Goal: Task Accomplishment & Management: Manage account settings

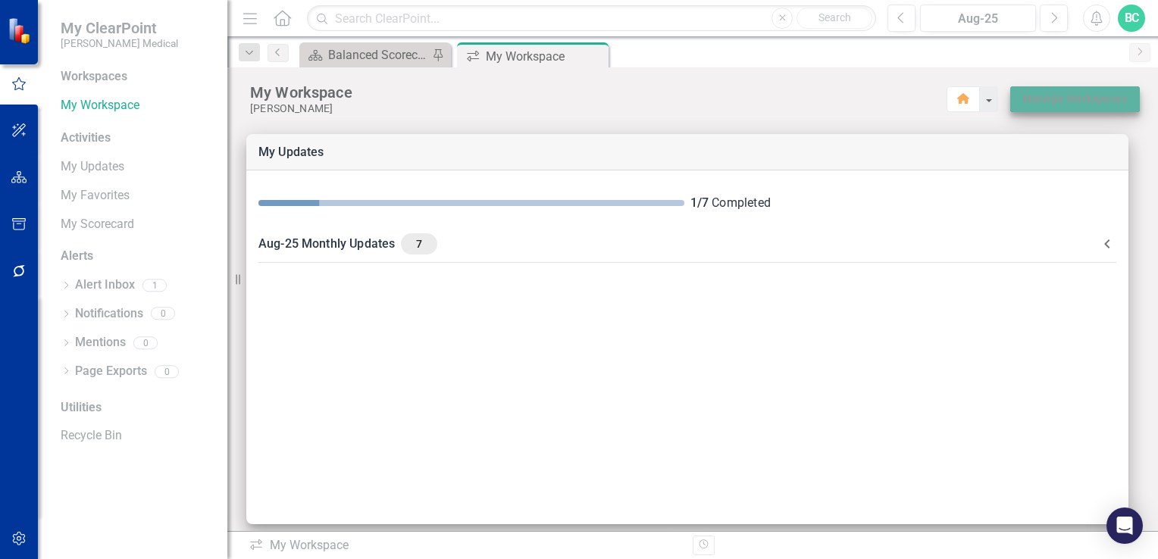
click at [1076, 102] on link "Manage Workspaces" at bounding box center [1074, 98] width 105 height 19
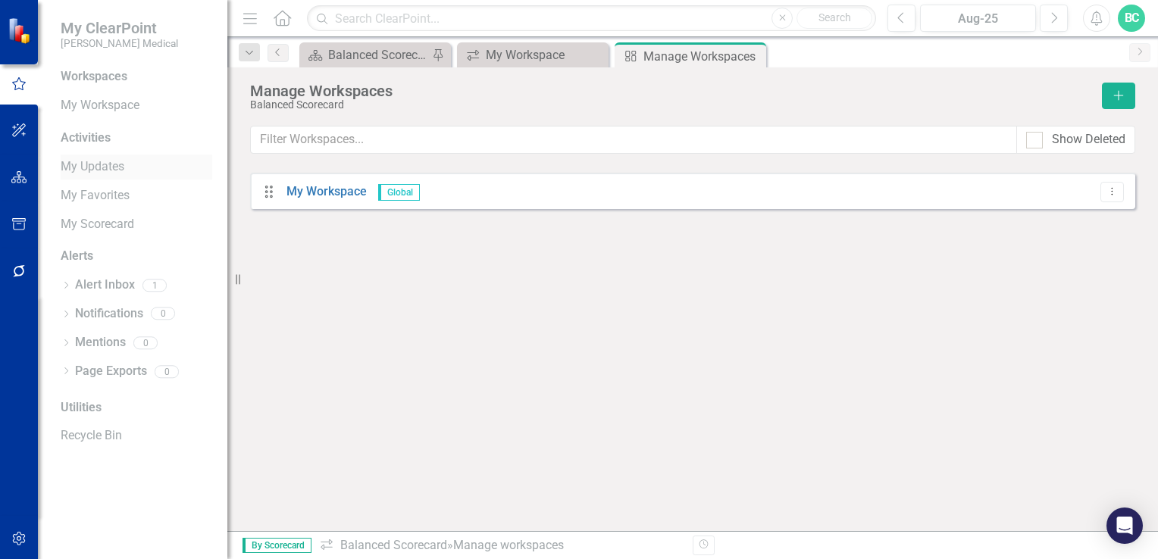
click at [103, 165] on link "My Updates" at bounding box center [137, 166] width 152 height 17
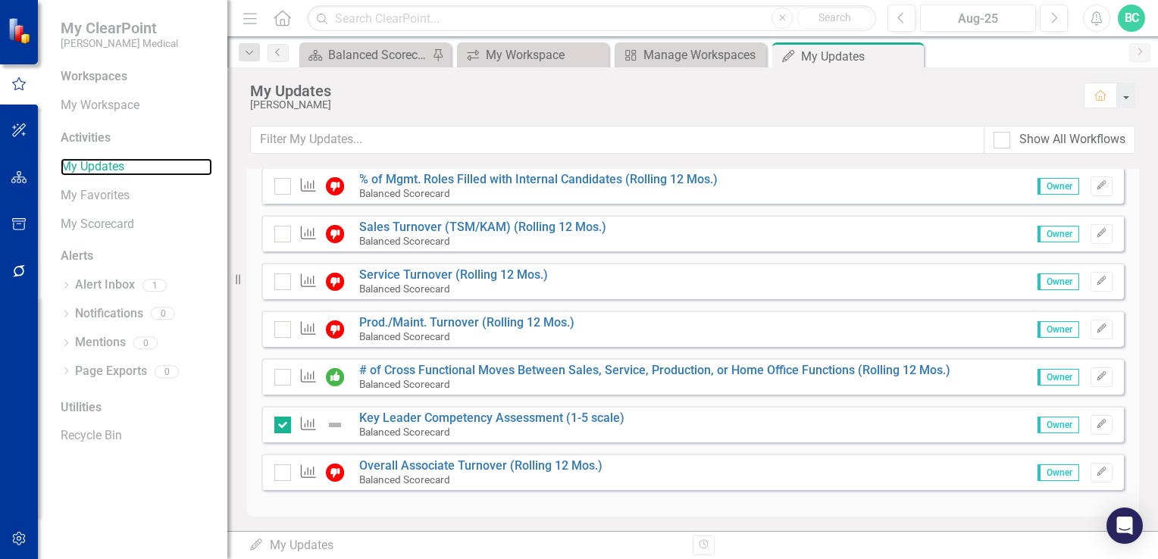
scroll to position [421, 0]
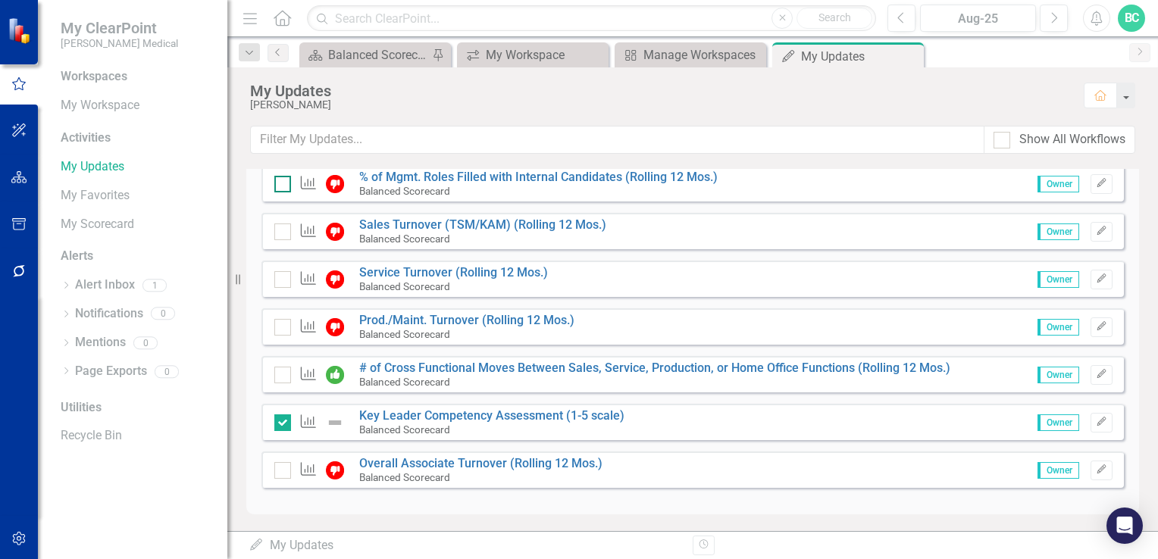
click at [285, 181] on div at bounding box center [282, 184] width 17 height 17
click at [284, 181] on input "checkbox" at bounding box center [279, 181] width 10 height 10
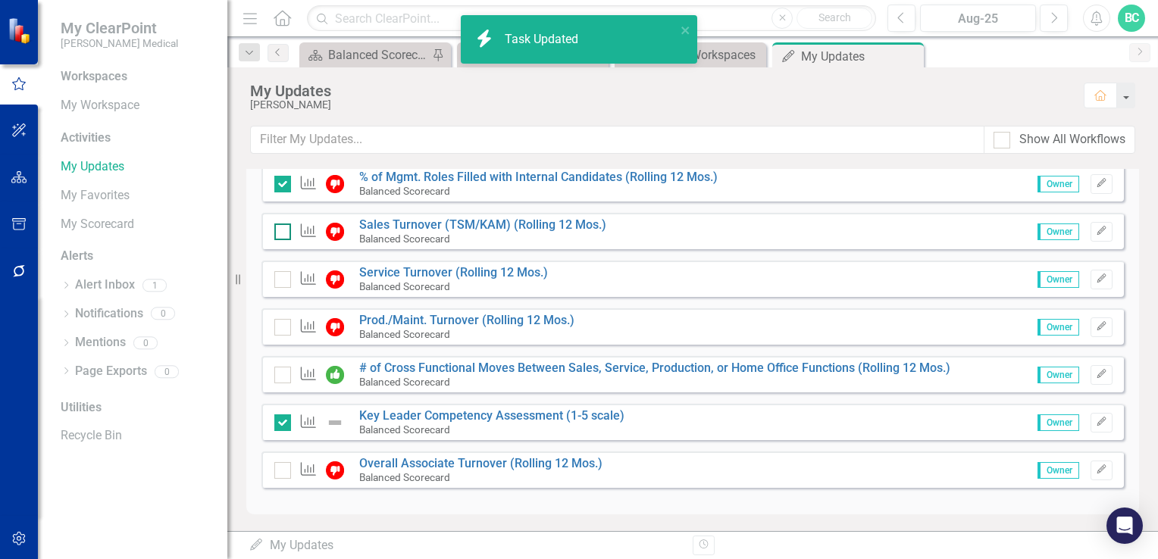
checkbox input "true"
click at [282, 233] on div at bounding box center [282, 232] width 17 height 17
click at [282, 233] on input "checkbox" at bounding box center [279, 229] width 10 height 10
checkbox input "true"
click at [282, 285] on div at bounding box center [282, 279] width 17 height 17
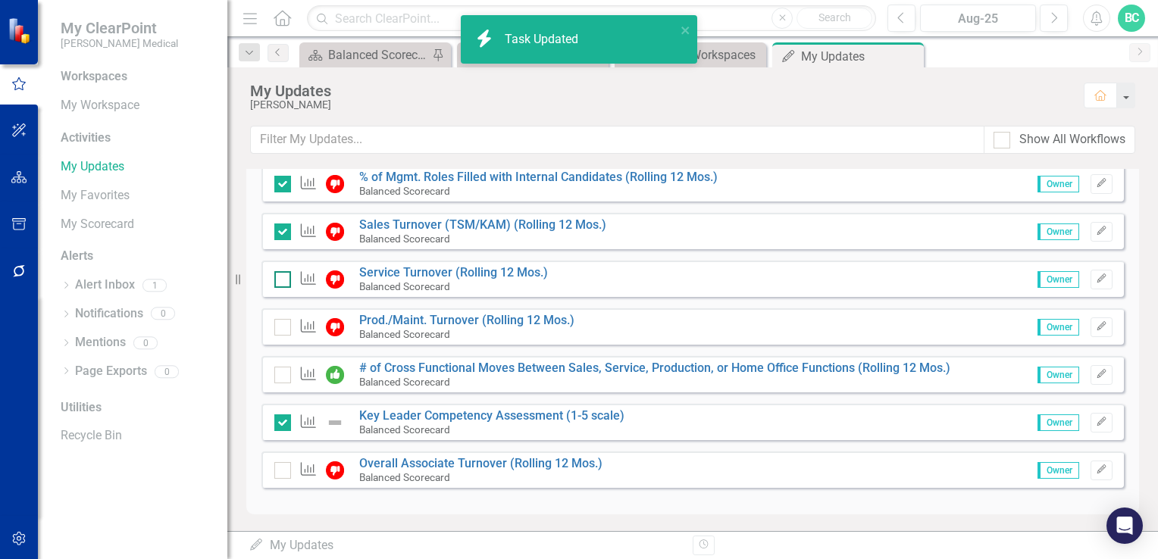
click at [282, 281] on input "checkbox" at bounding box center [279, 276] width 10 height 10
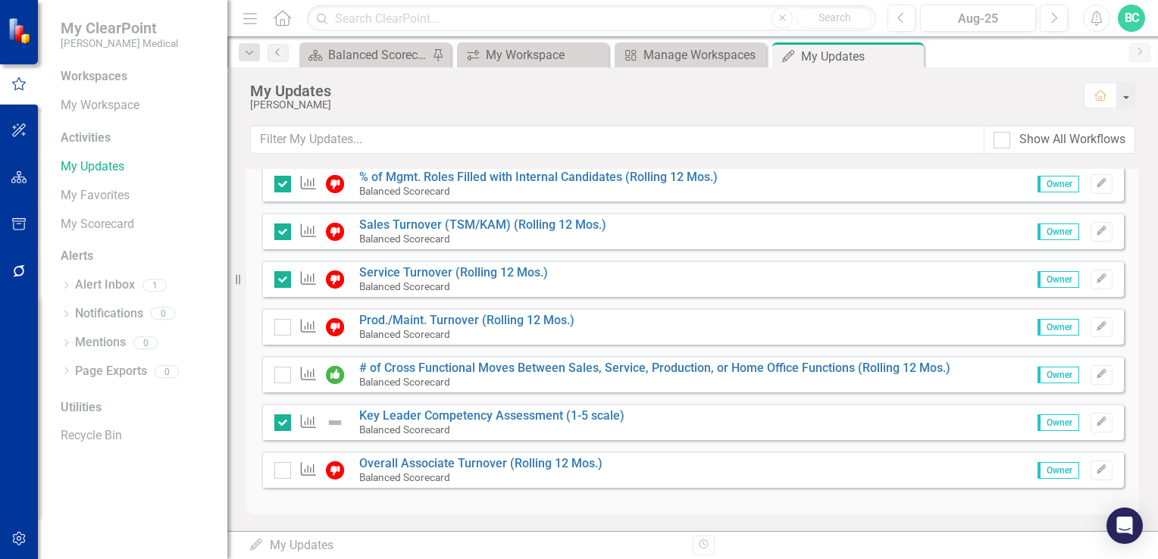
checkbox input "true"
click at [285, 330] on div at bounding box center [282, 327] width 17 height 17
click at [284, 329] on input "checkbox" at bounding box center [279, 324] width 10 height 10
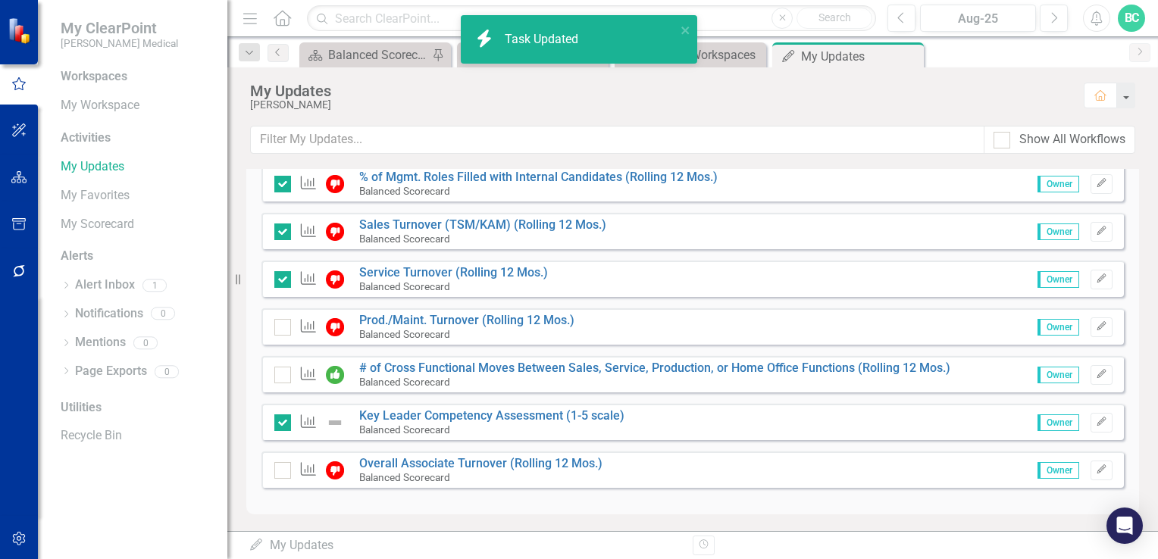
checkbox input "true"
click at [280, 374] on input "checkbox" at bounding box center [279, 372] width 10 height 10
checkbox input "true"
click at [282, 468] on input "checkbox" at bounding box center [279, 467] width 10 height 10
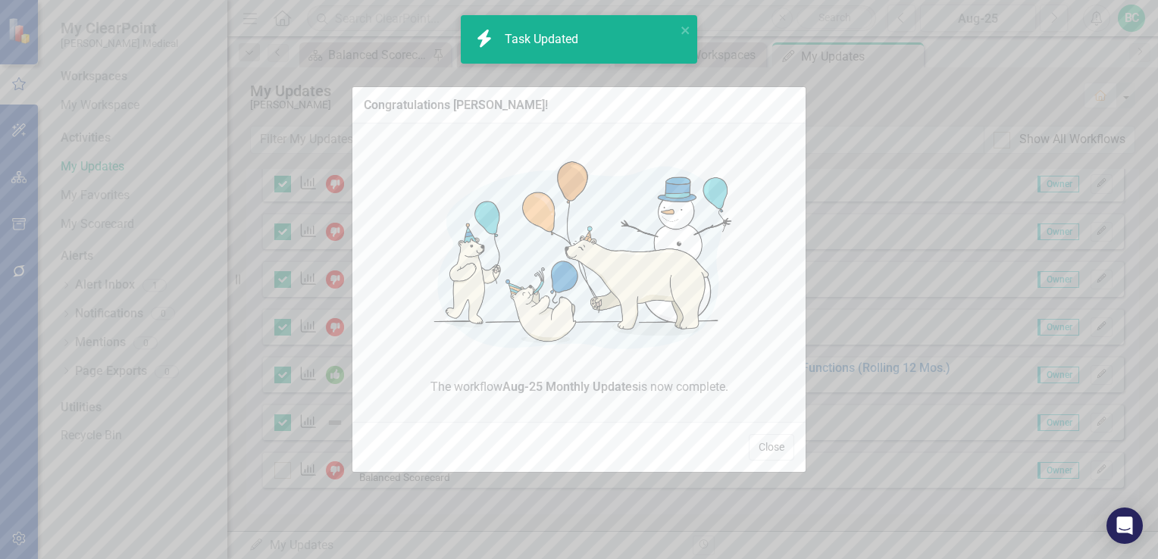
checkbox input "true"
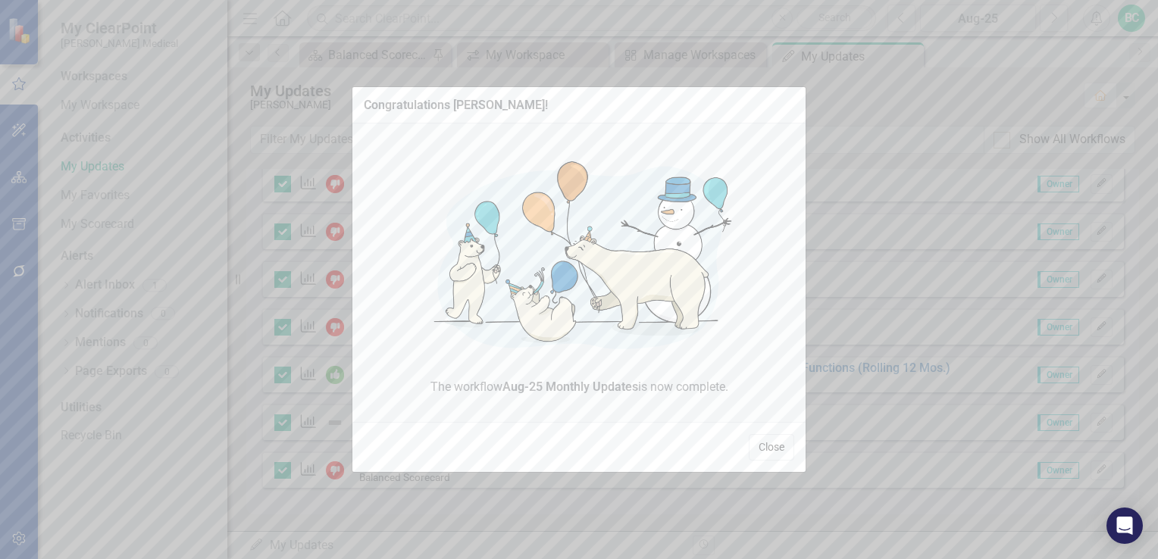
click at [781, 444] on button "Close" at bounding box center [771, 447] width 45 height 27
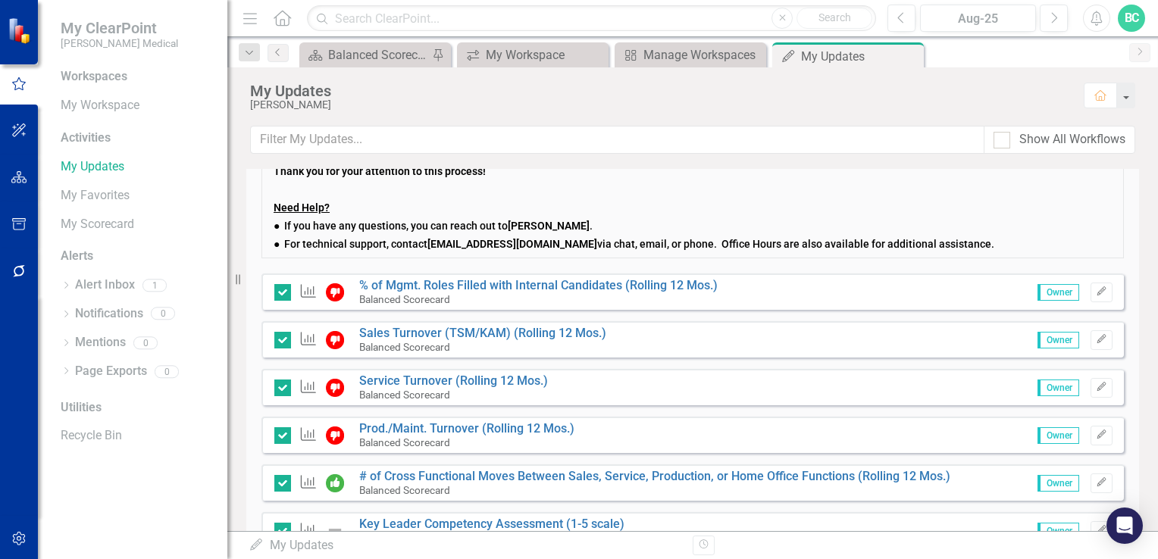
scroll to position [402, 0]
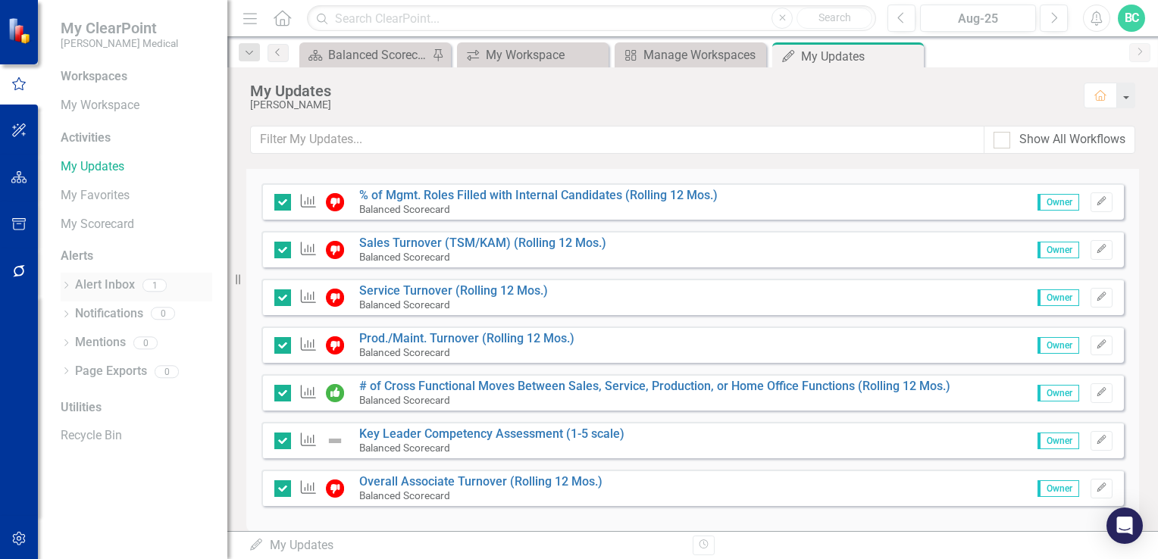
click at [109, 283] on link "Alert Inbox" at bounding box center [105, 285] width 60 height 17
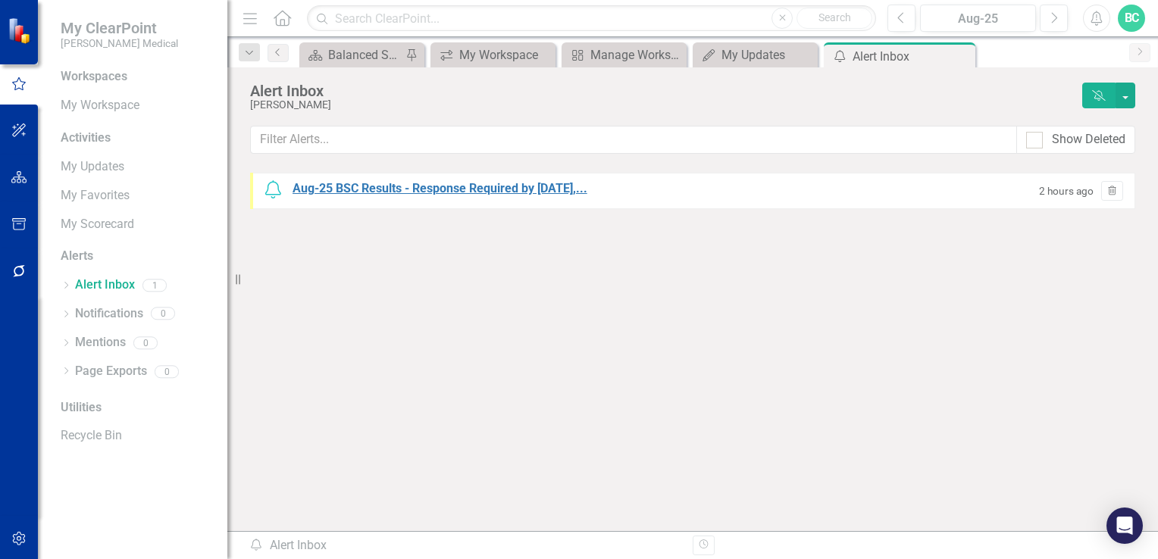
click at [452, 191] on div "Aug-25 BSC Results - Response Required by [DATE],..." at bounding box center [440, 188] width 295 height 17
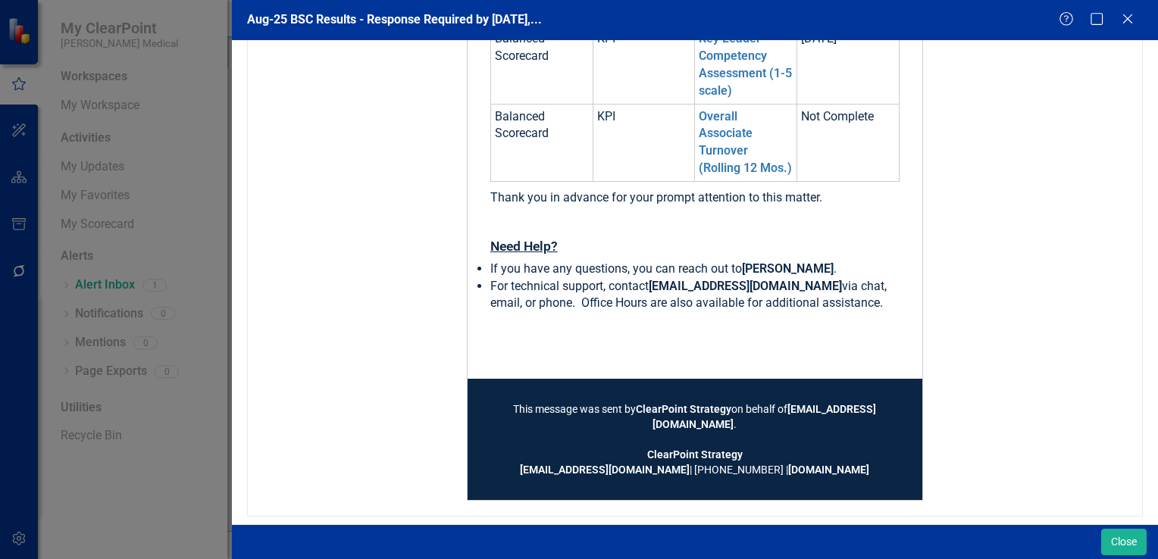
scroll to position [943, 0]
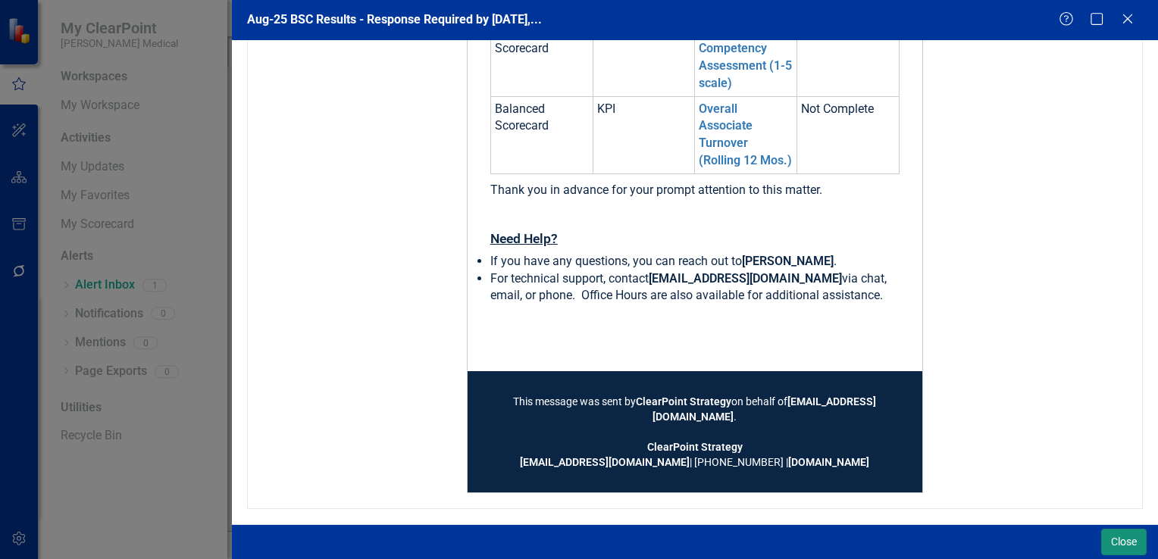
click at [1135, 538] on button "Close" at bounding box center [1123, 542] width 45 height 27
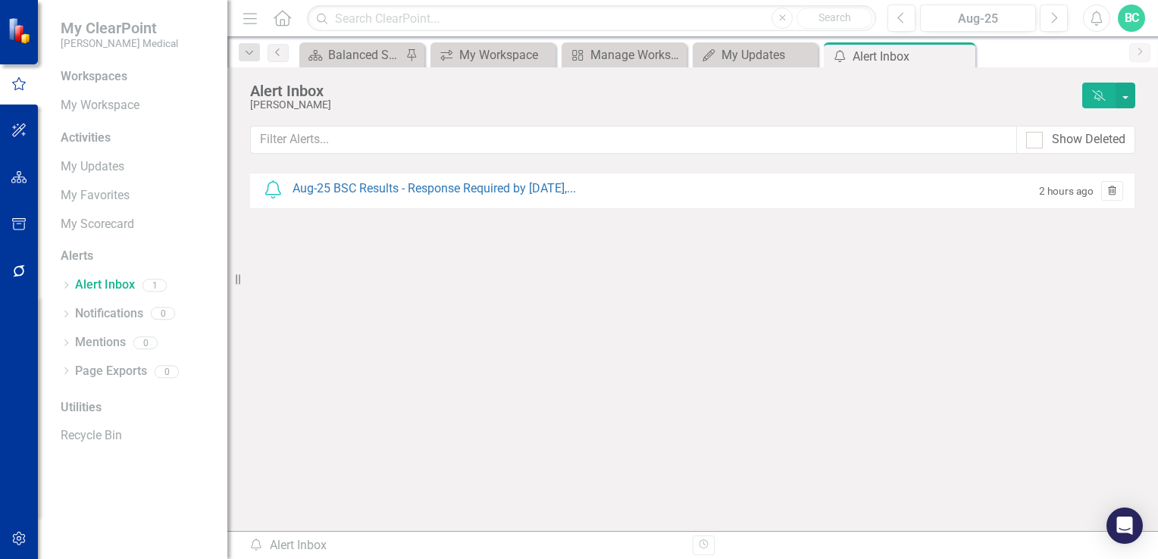
click at [1114, 194] on icon "button" at bounding box center [1112, 190] width 8 height 9
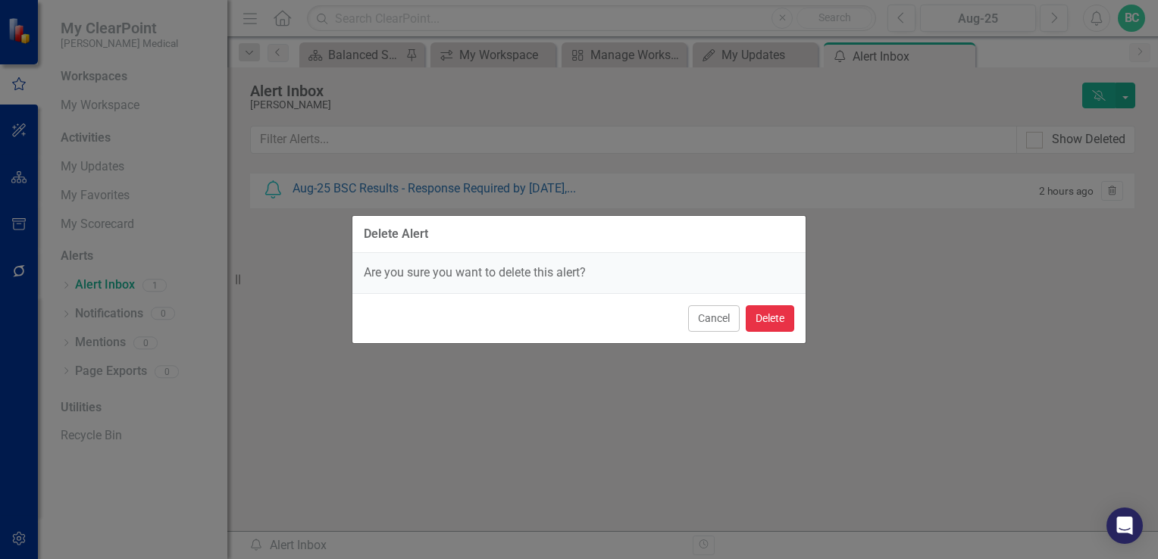
click at [776, 312] on button "Delete" at bounding box center [770, 318] width 49 height 27
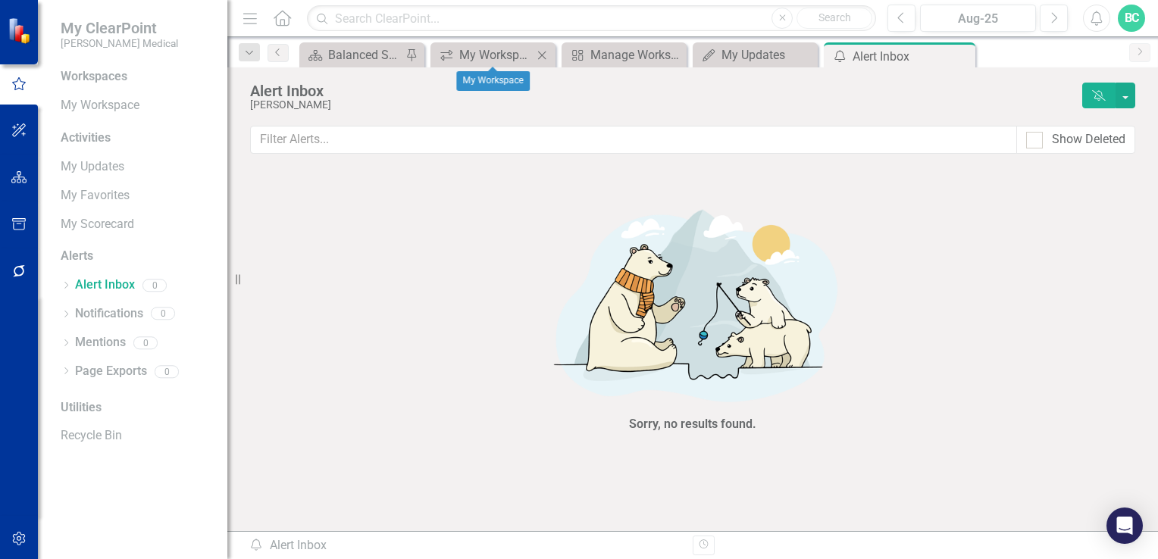
click at [540, 54] on icon "Close" at bounding box center [541, 55] width 15 height 12
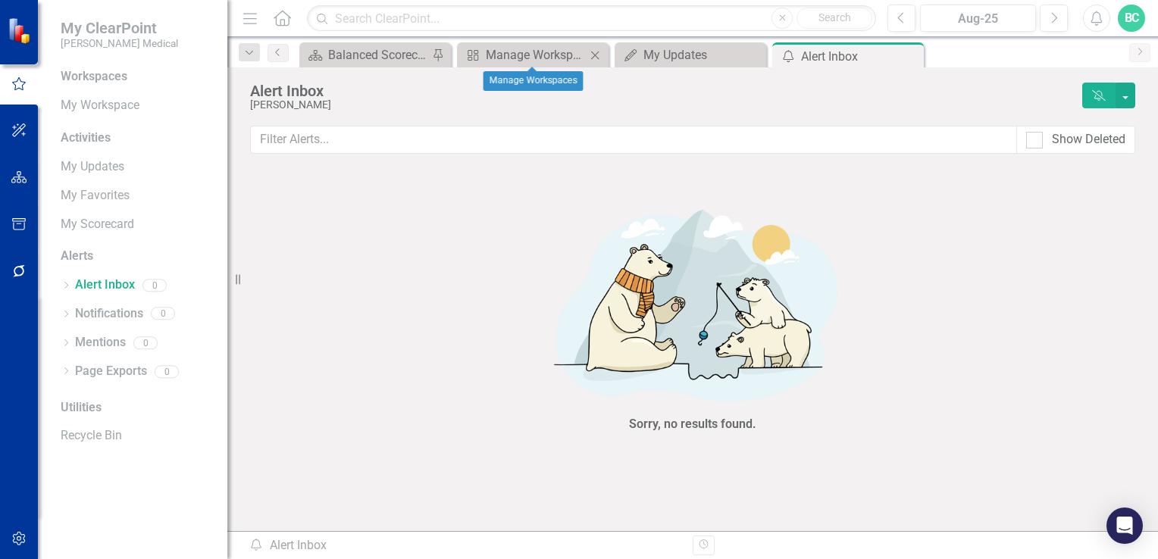
click at [596, 56] on icon at bounding box center [595, 55] width 8 height 8
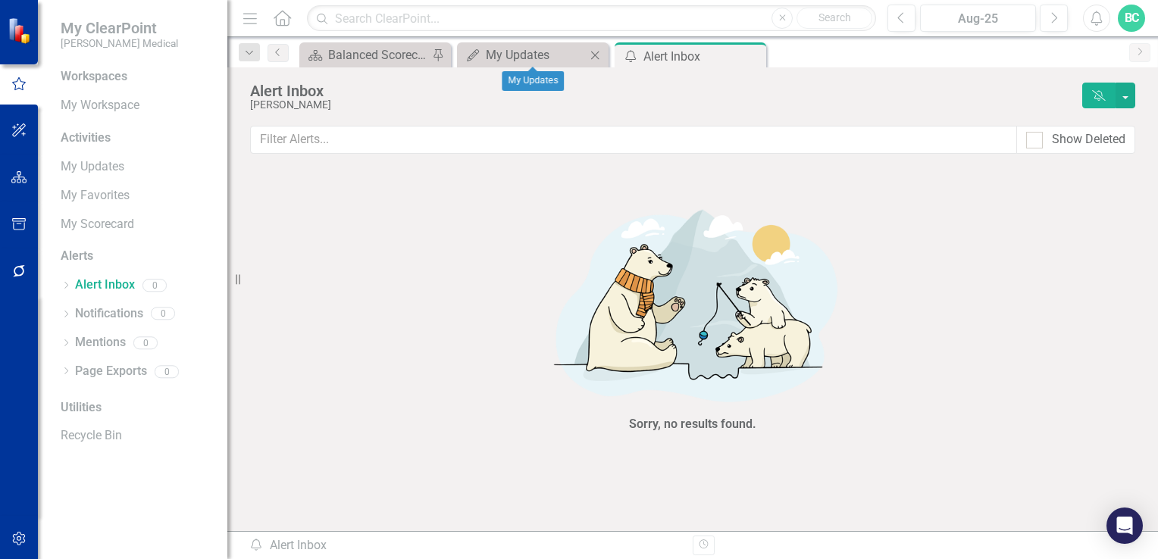
click at [593, 51] on icon "Close" at bounding box center [594, 55] width 15 height 12
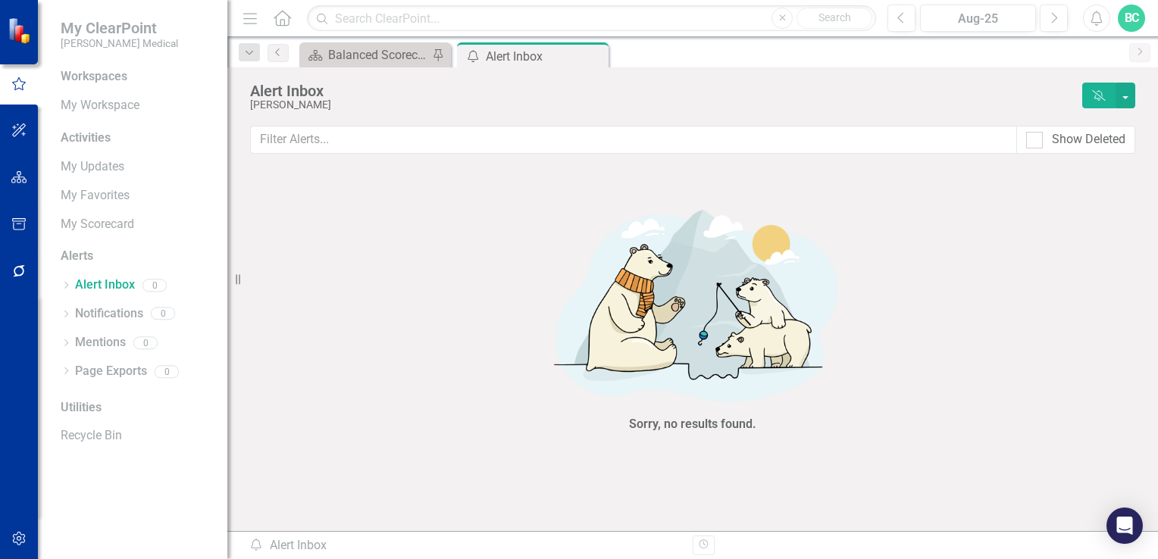
drag, startPoint x: 593, startPoint y: 51, endPoint x: 522, endPoint y: 38, distance: 72.4
click at [0, 0] on icon "Close" at bounding box center [0, 0] width 0 height 0
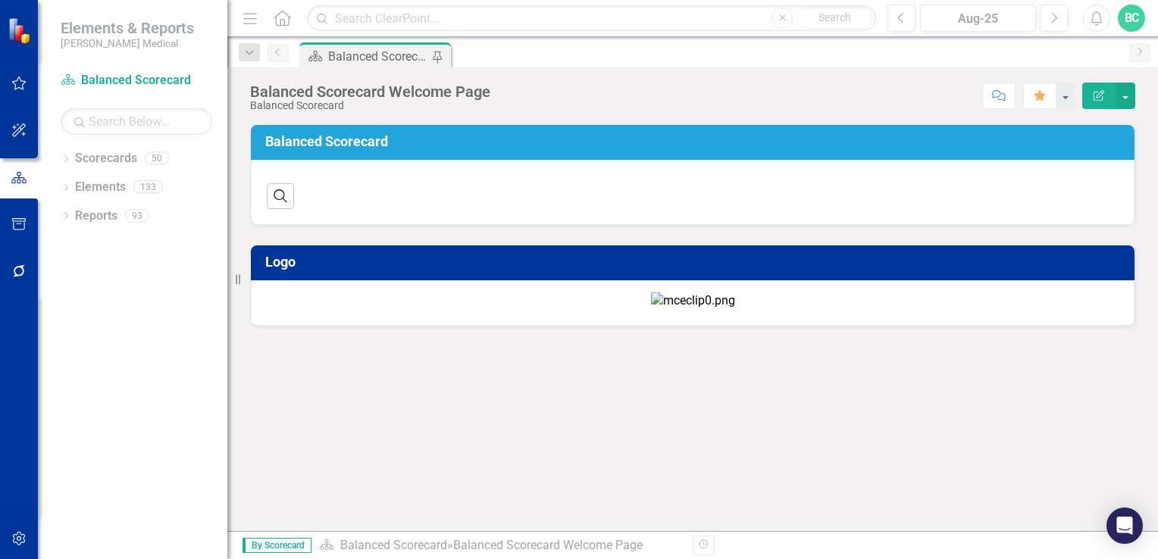
click at [373, 56] on div "Balanced Scorecard Welcome Page" at bounding box center [378, 56] width 100 height 19
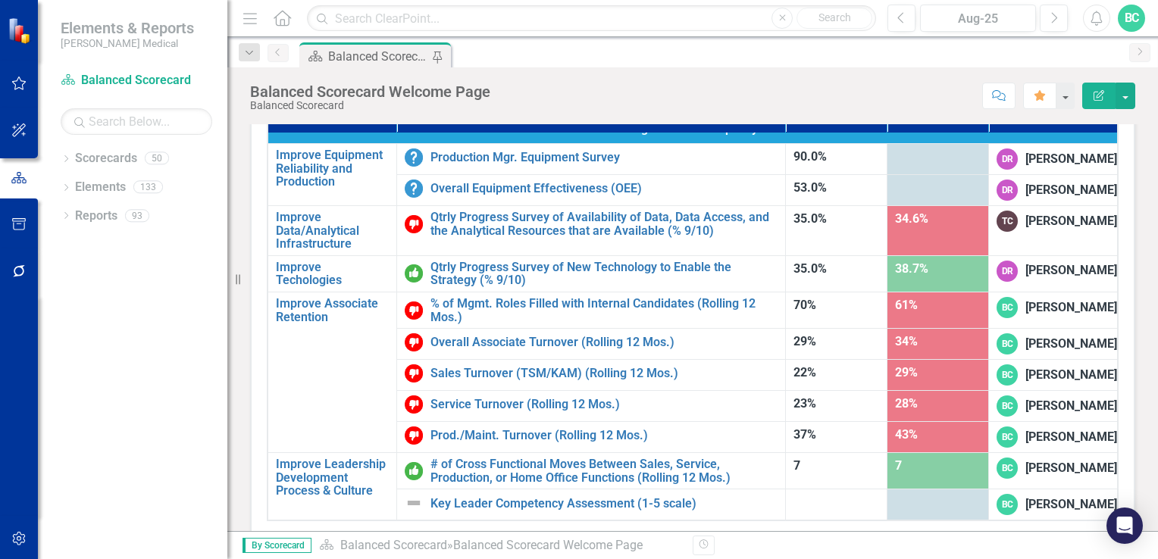
scroll to position [77, 0]
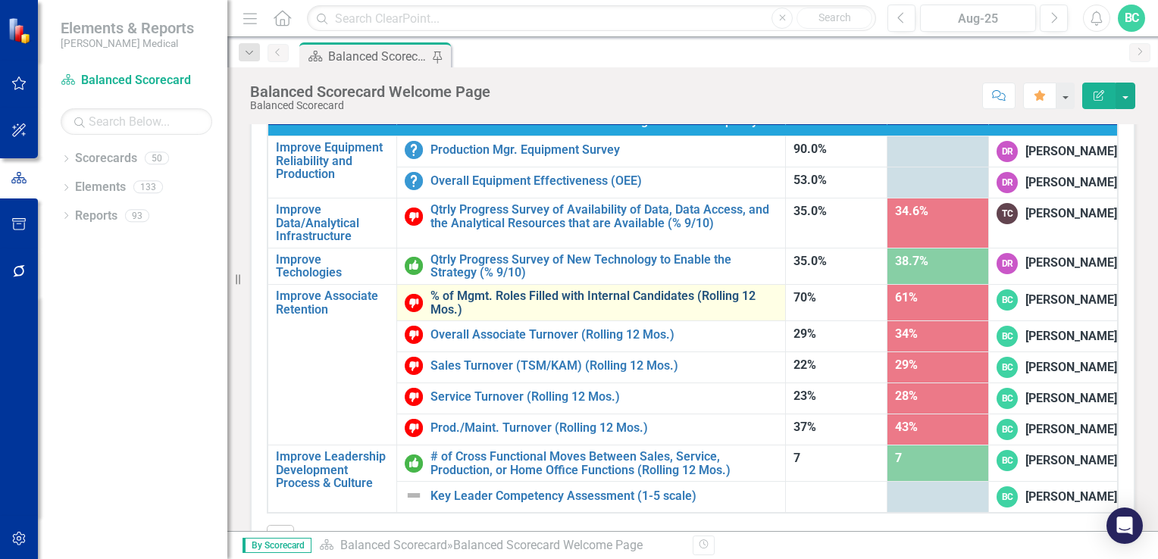
click at [686, 290] on link "% of Mgmt. Roles Filled with Internal Candidates (Rolling 12 Mos.)" at bounding box center [604, 303] width 347 height 27
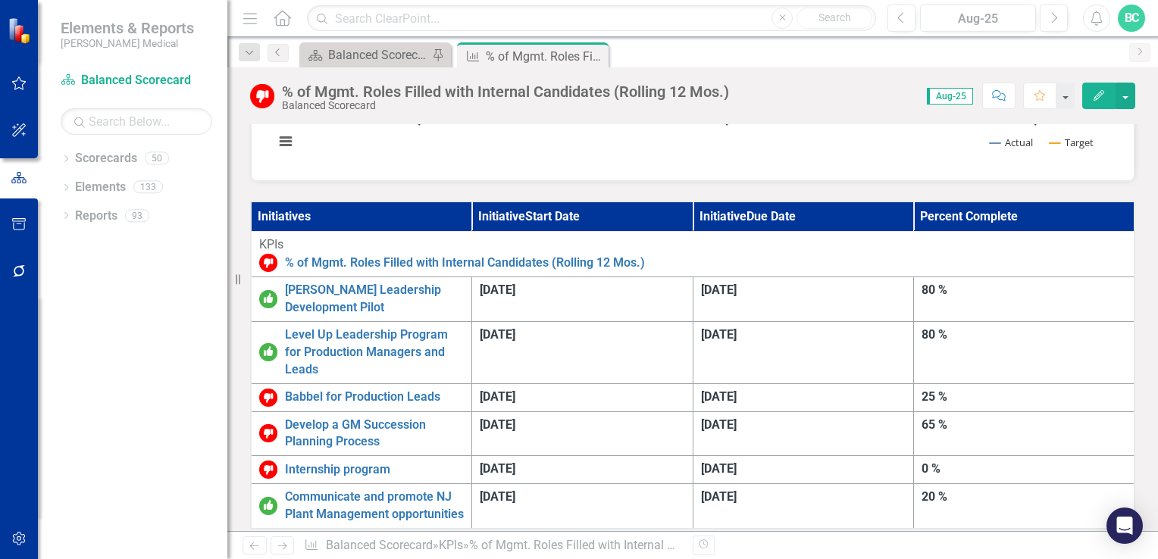
scroll to position [355, 0]
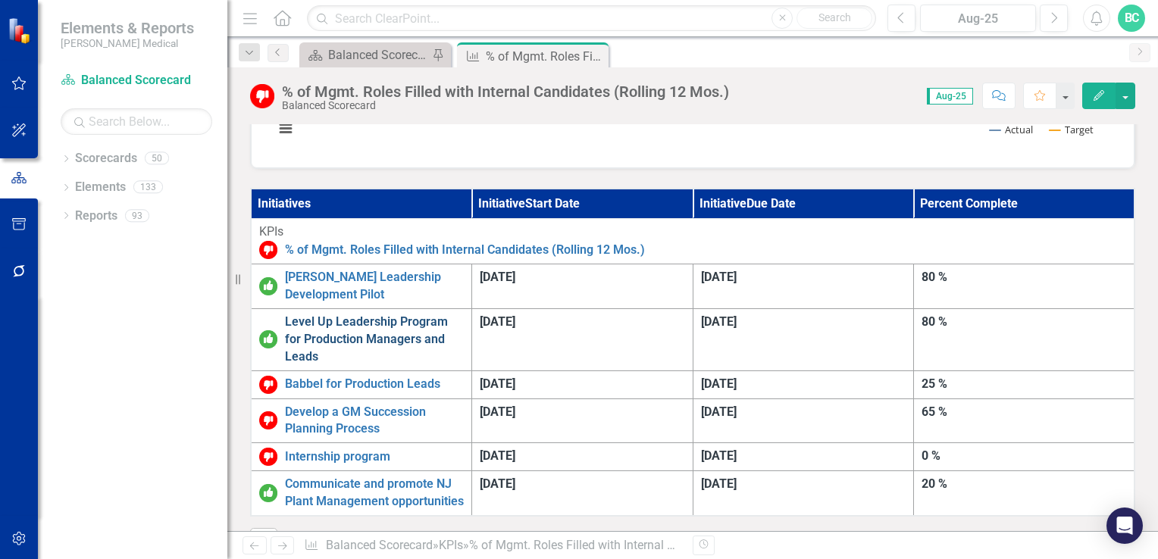
click at [464, 314] on link "Level Up Leadership Program for Production Managers and Leads" at bounding box center [374, 340] width 179 height 52
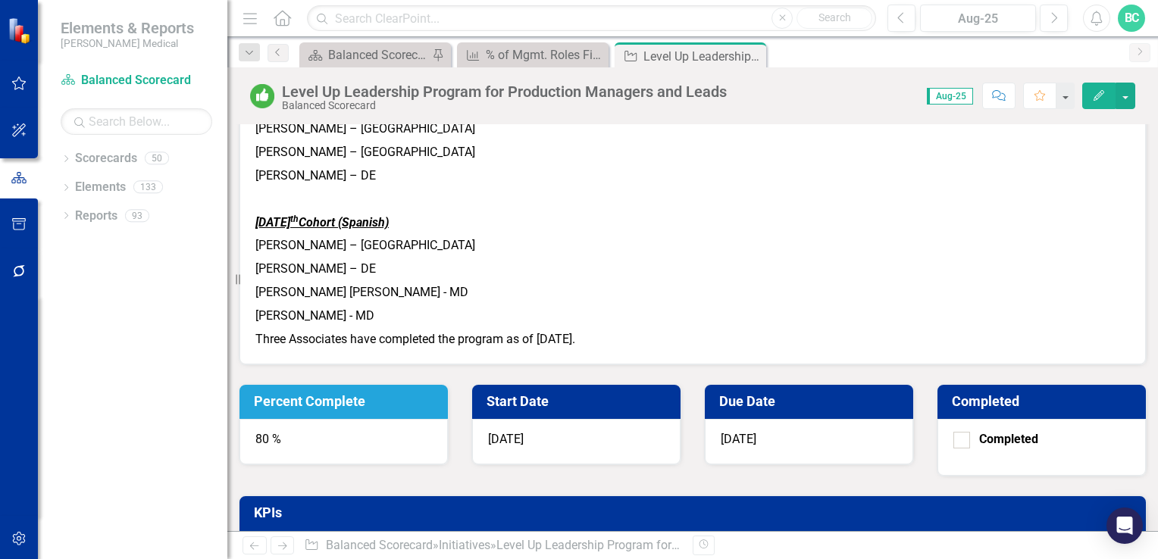
scroll to position [322, 0]
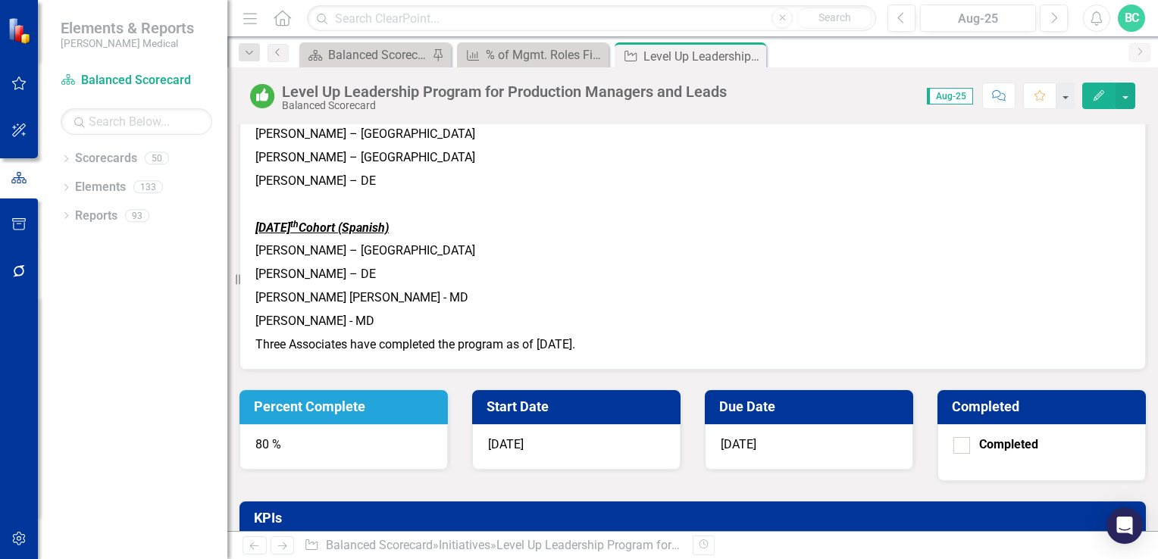
drag, startPoint x: 606, startPoint y: 417, endPoint x: 519, endPoint y: 377, distance: 95.3
click at [519, 354] on span "21 applicants were screened by Production Leadership and HR. The program consis…" at bounding box center [692, 196] width 875 height 315
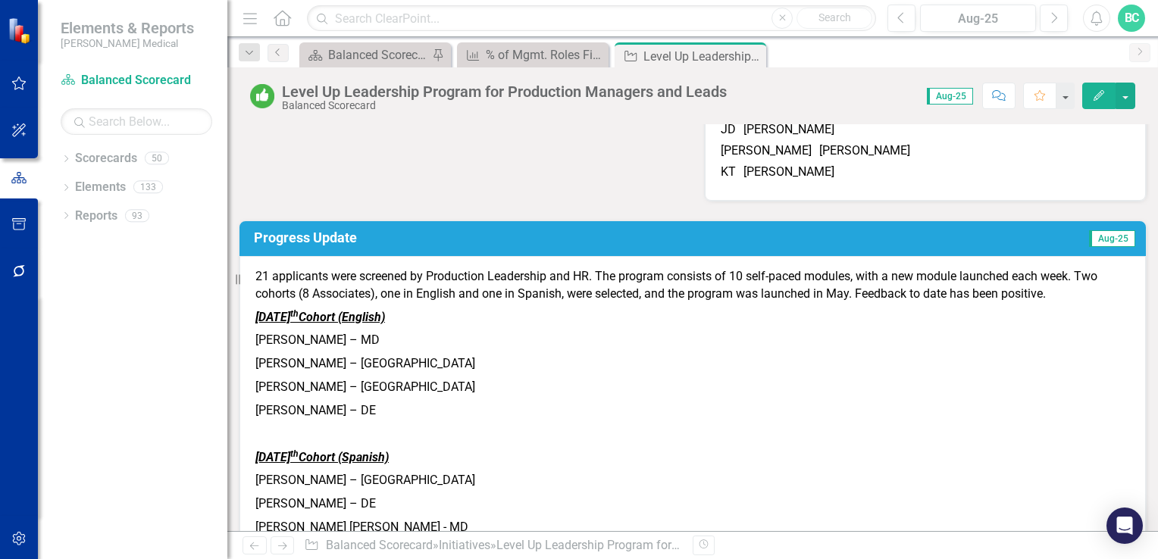
scroll to position [104, 0]
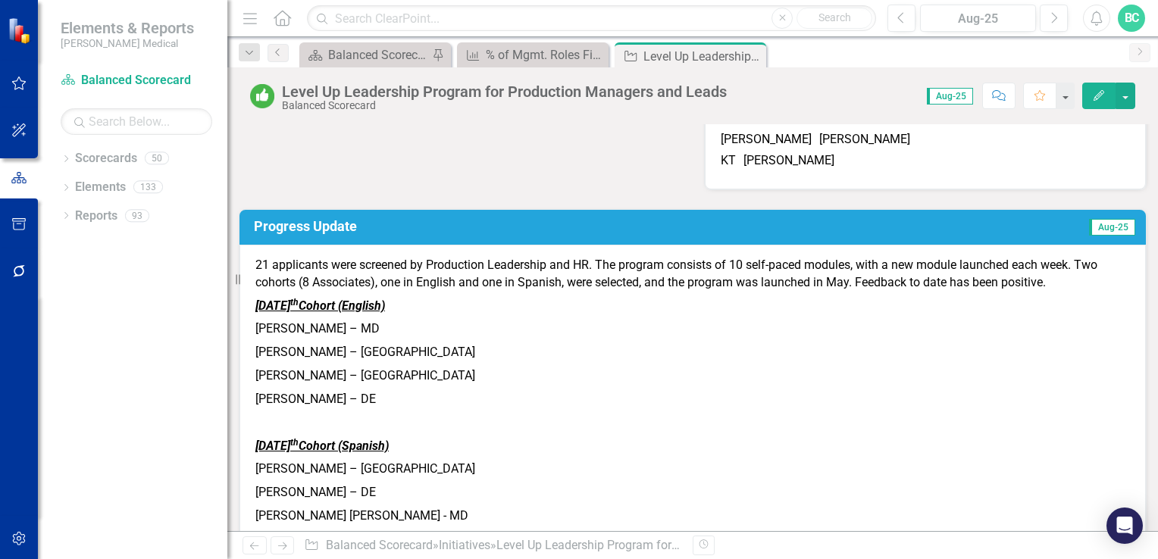
click at [321, 234] on h3 "Progress Update" at bounding box center [555, 226] width 603 height 15
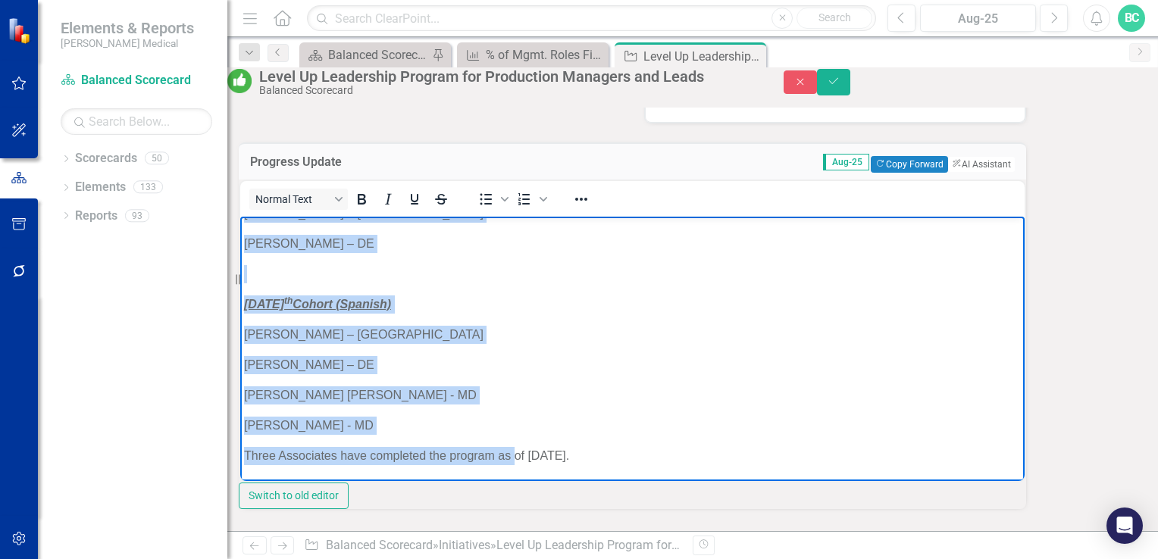
scroll to position [387, 0]
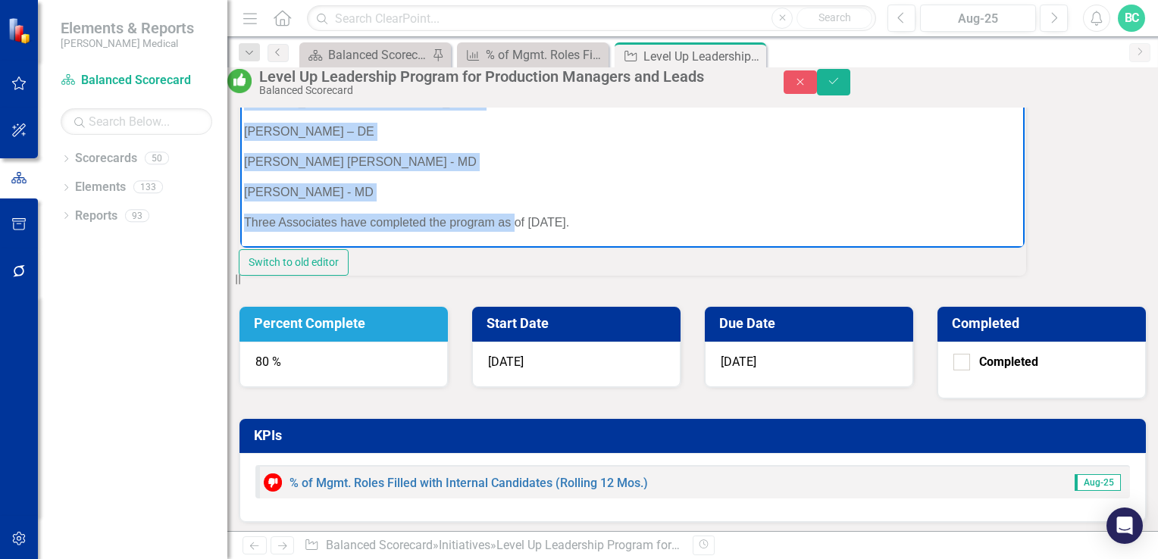
drag, startPoint x: 246, startPoint y: -4, endPoint x: 598, endPoint y: 213, distance: 413.1
click at [598, 213] on body "21 applicants were screened by Production Leadership and HR. The program consis…" at bounding box center [632, 29] width 784 height 438
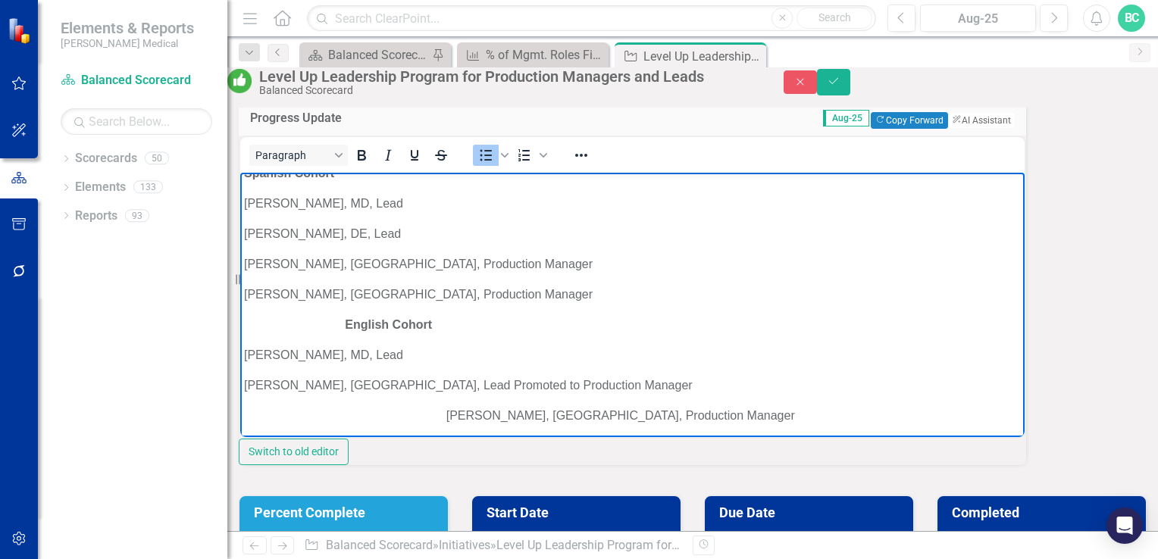
scroll to position [0, 0]
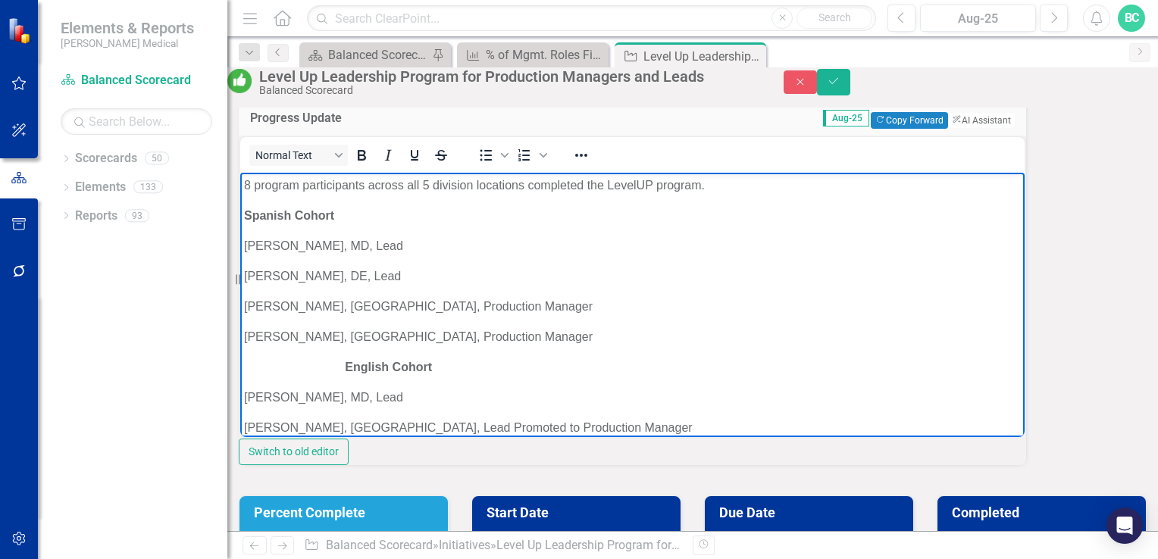
click at [348, 255] on p "[PERSON_NAME], MD, Lead" at bounding box center [632, 246] width 777 height 18
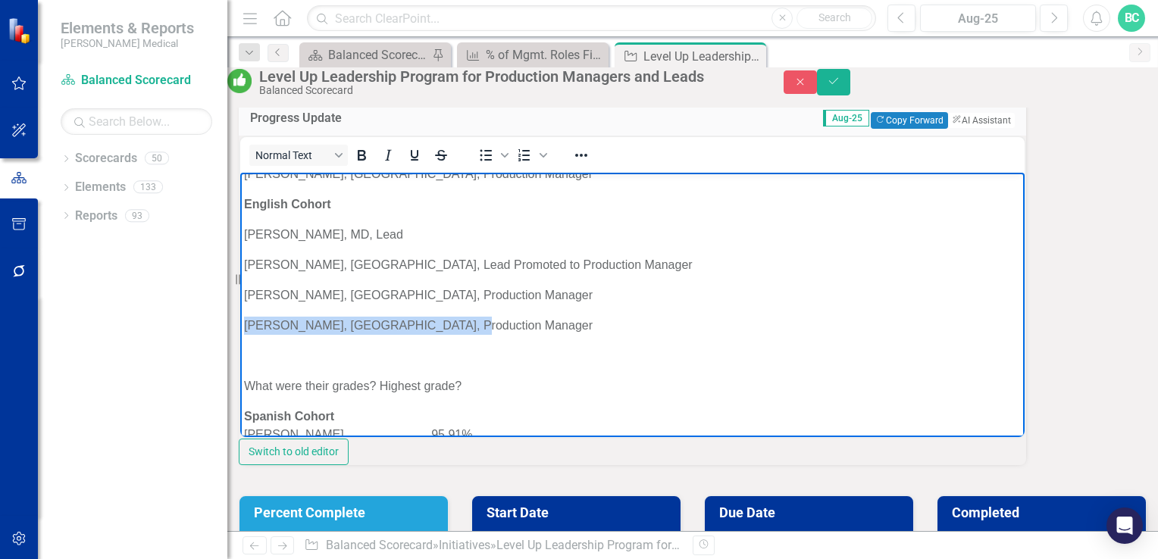
scroll to position [99, 0]
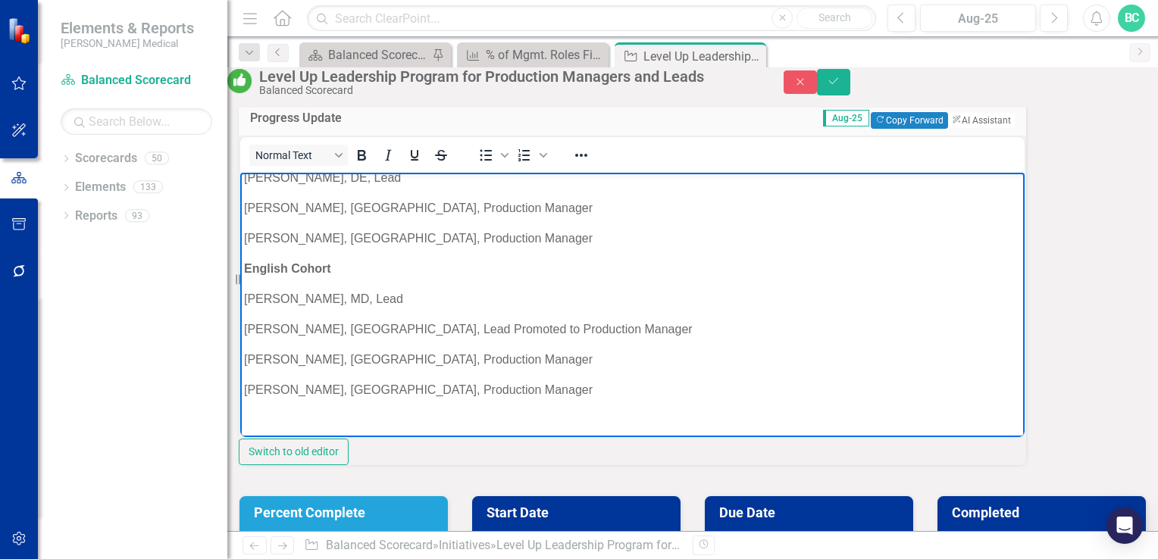
click at [485, 248] on p "[PERSON_NAME], [GEOGRAPHIC_DATA], Production Manager" at bounding box center [632, 239] width 777 height 18
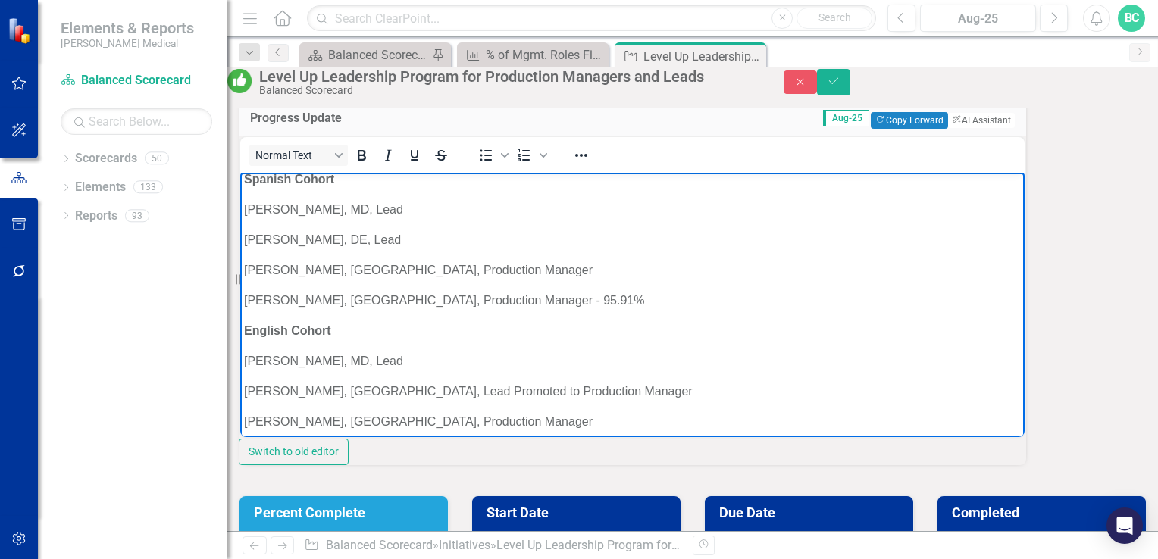
scroll to position [54, 0]
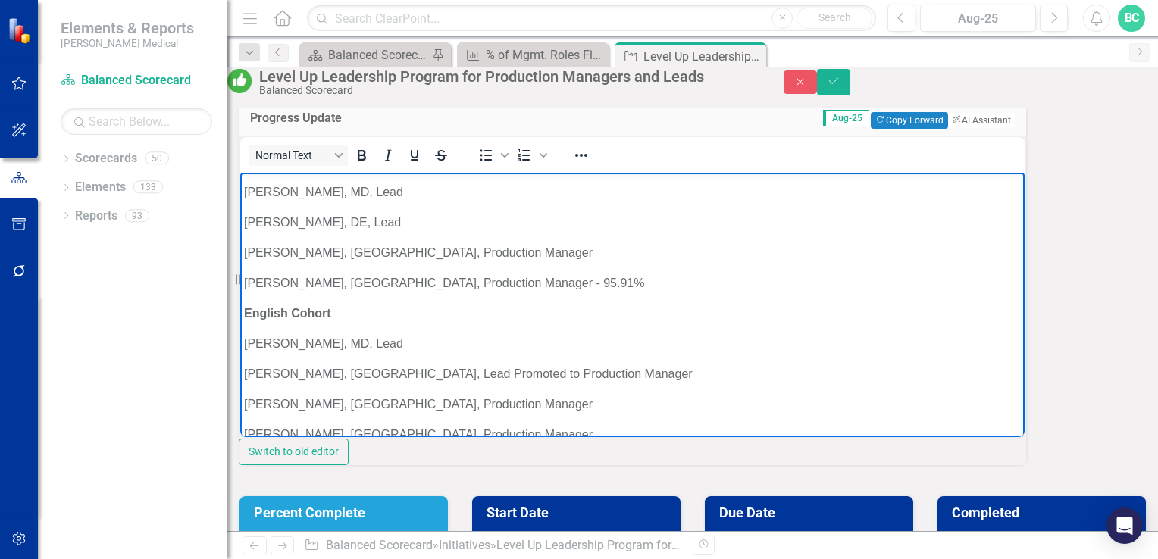
click at [390, 232] on p "[PERSON_NAME], DE, Lead" at bounding box center [632, 223] width 777 height 18
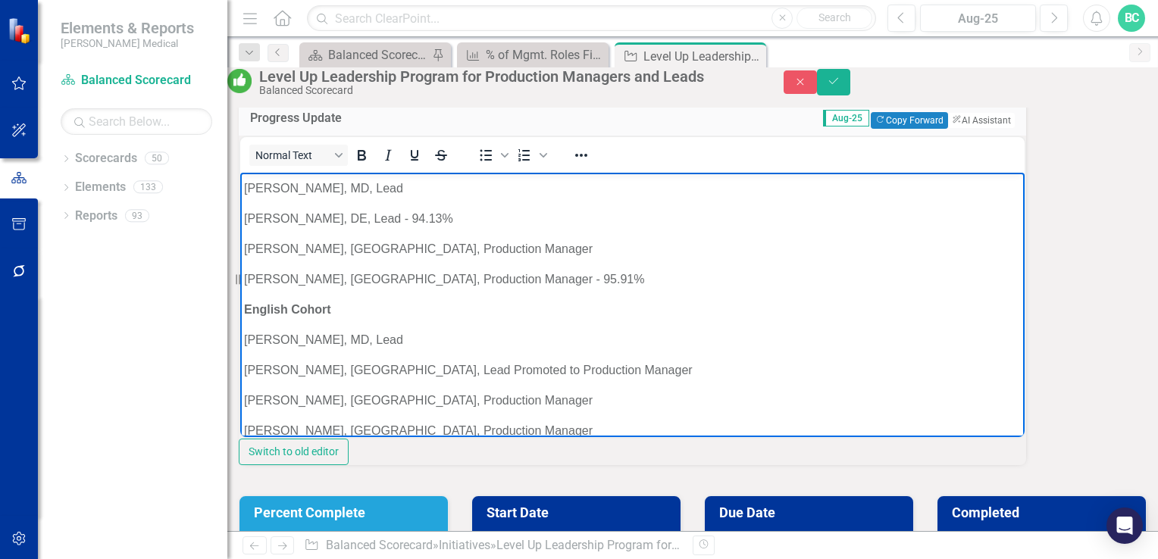
scroll to position [61, 0]
click at [417, 225] on p "[PERSON_NAME], DE, Lead - 94.13%" at bounding box center [632, 216] width 777 height 18
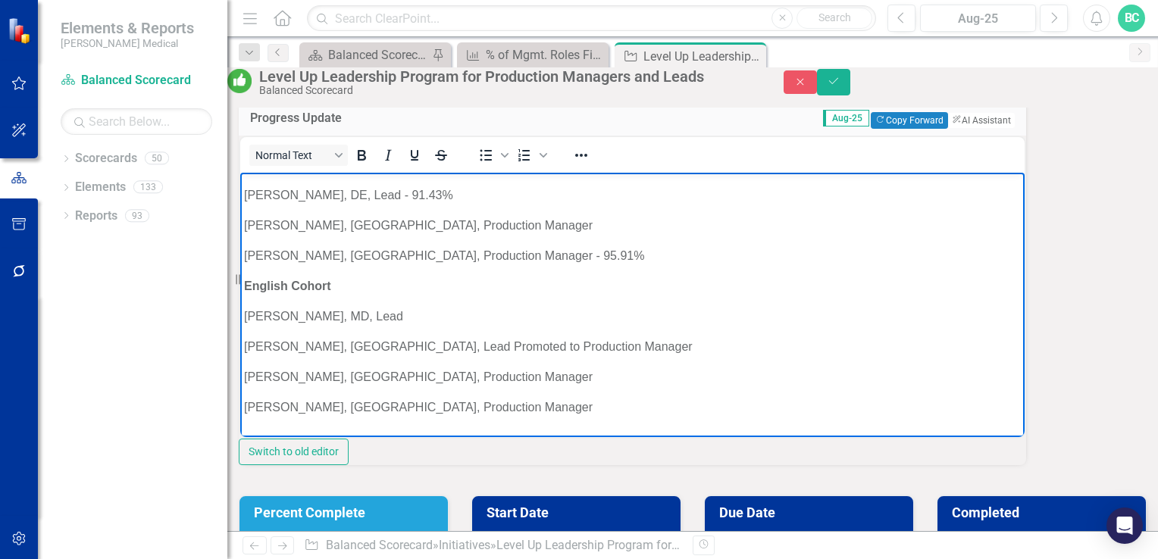
scroll to position [0, 0]
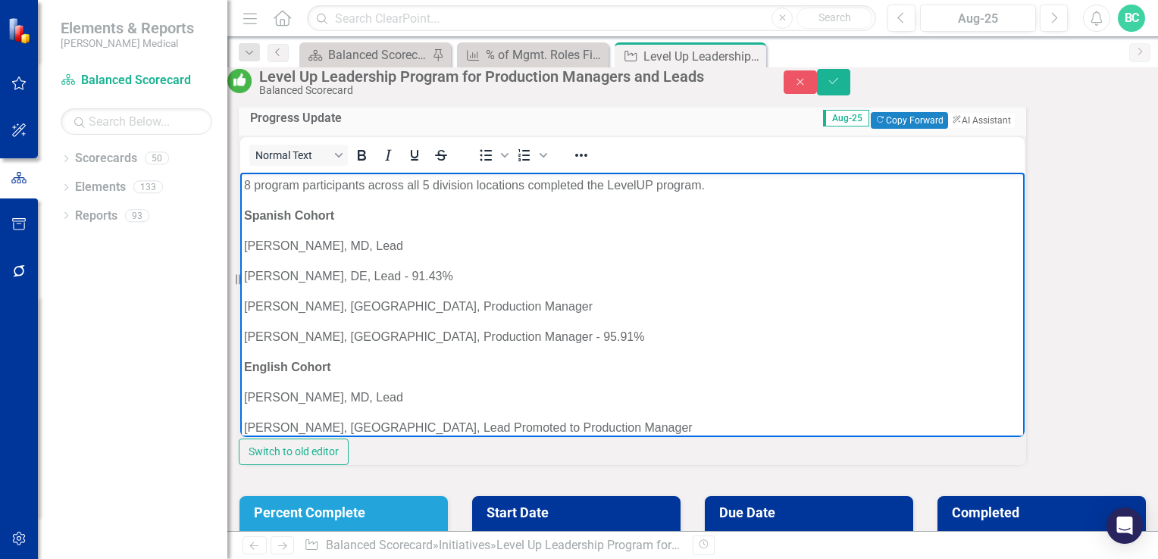
click at [447, 316] on p "[PERSON_NAME], [GEOGRAPHIC_DATA], Production Manager" at bounding box center [632, 307] width 777 height 18
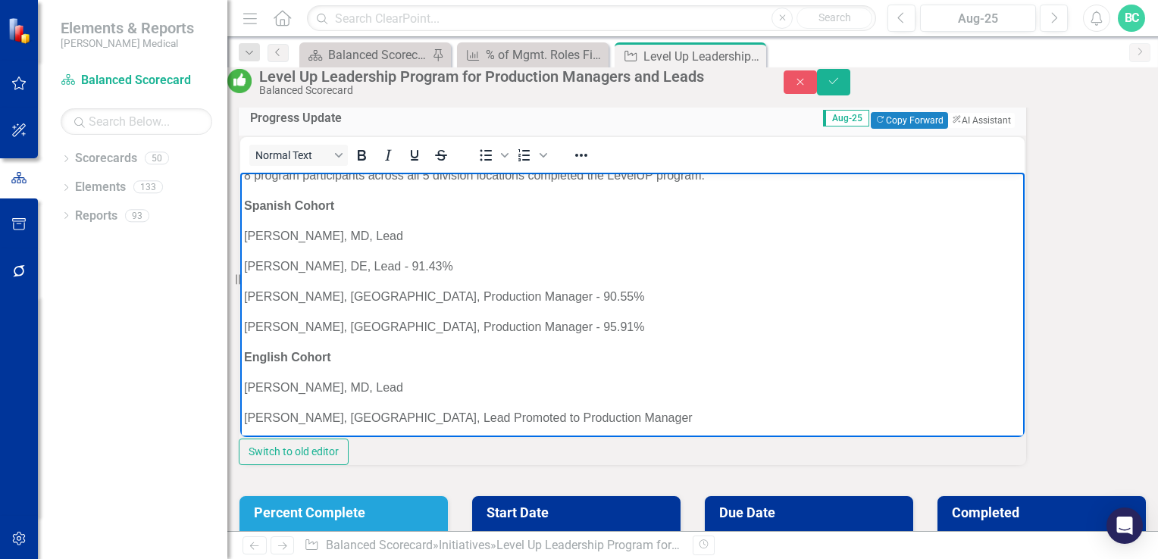
scroll to position [37, 0]
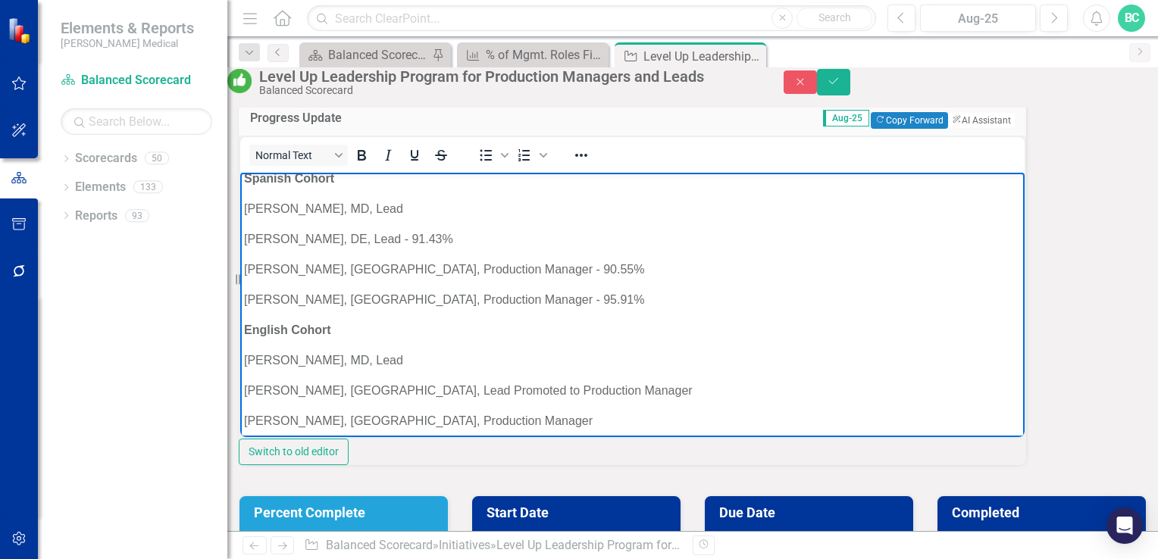
click at [390, 218] on p "[PERSON_NAME], MD, Lead" at bounding box center [632, 209] width 777 height 18
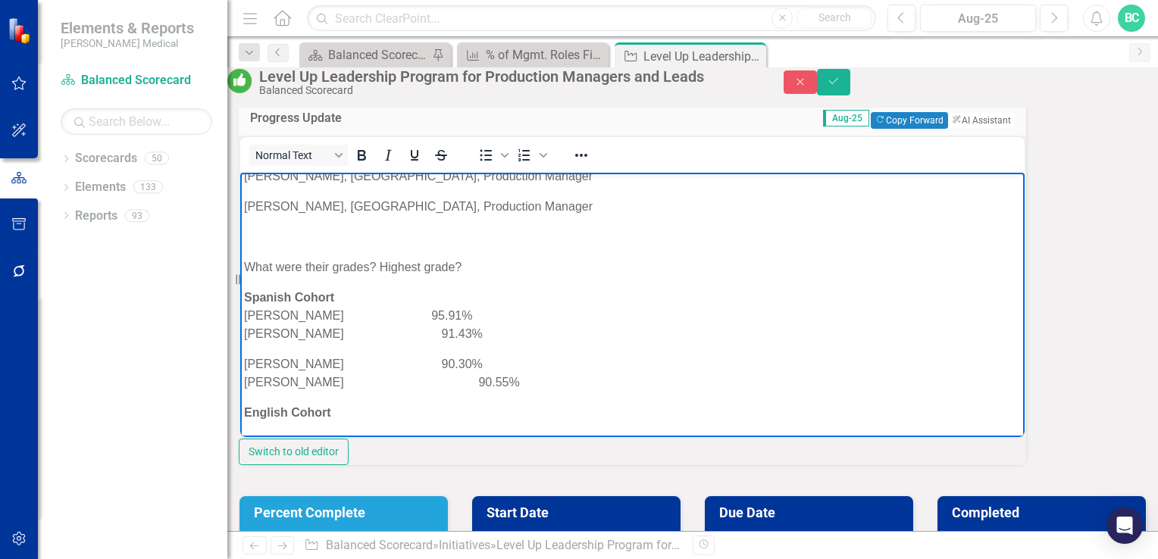
scroll to position [312, 0]
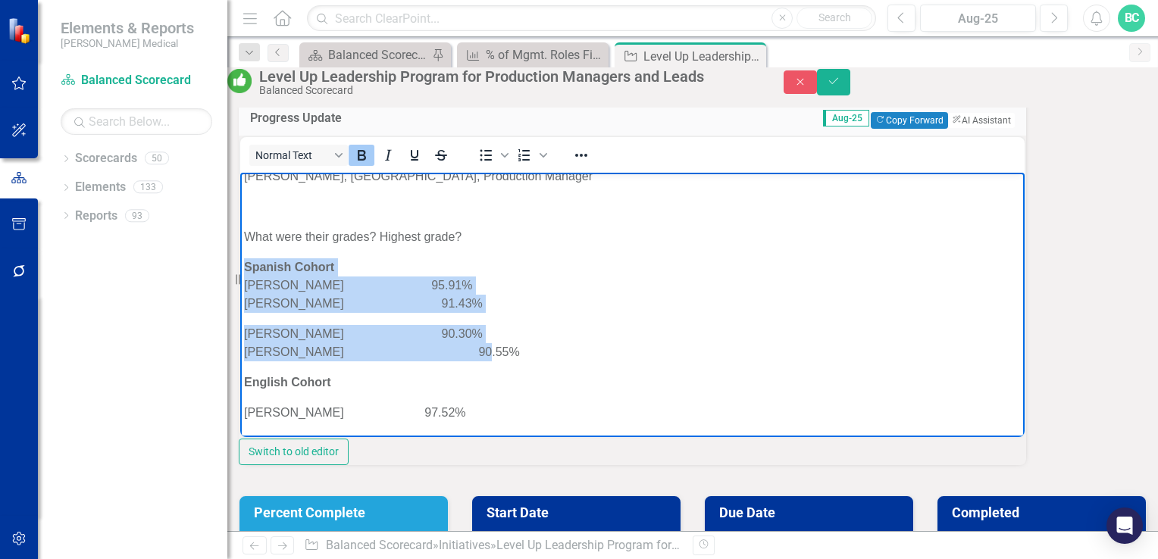
drag, startPoint x: 477, startPoint y: 366, endPoint x: 242, endPoint y: 290, distance: 246.9
click at [242, 290] on body "8 program participants across all 5 division locations completed the LevelUP pr…" at bounding box center [632, 386] width 784 height 1050
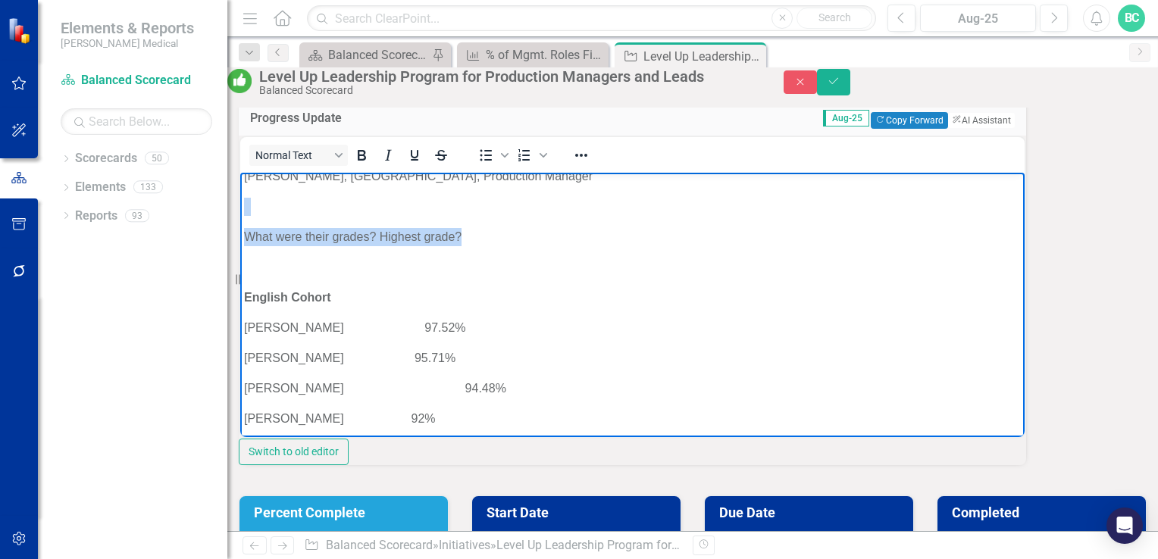
drag, startPoint x: 481, startPoint y: 251, endPoint x: 238, endPoint y: 227, distance: 243.7
click at [240, 227] on html "8 program participants across all 5 division locations completed the LevelUP pr…" at bounding box center [632, 344] width 784 height 966
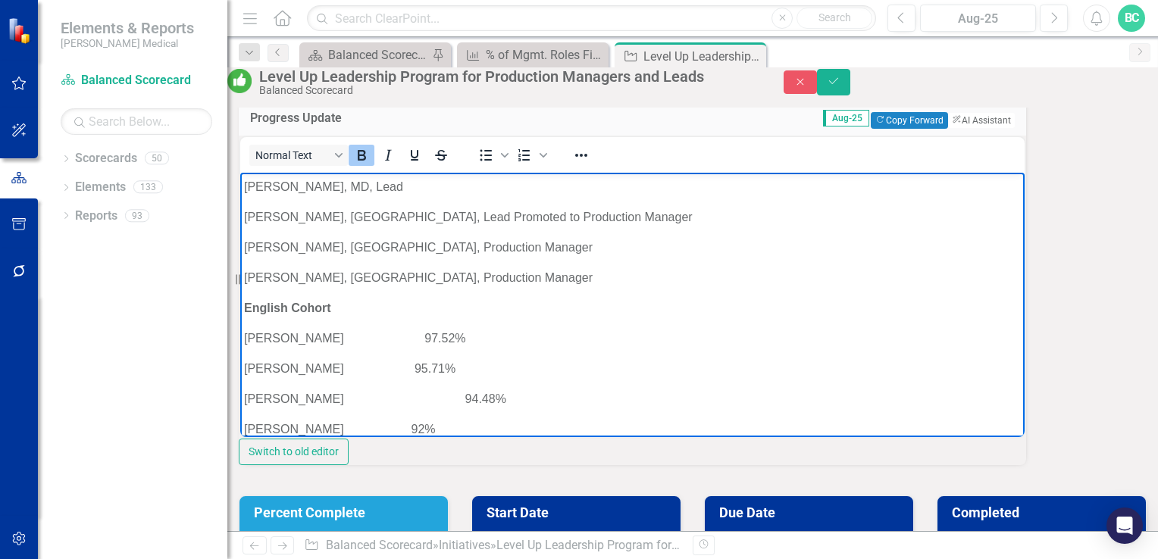
scroll to position [222, 0]
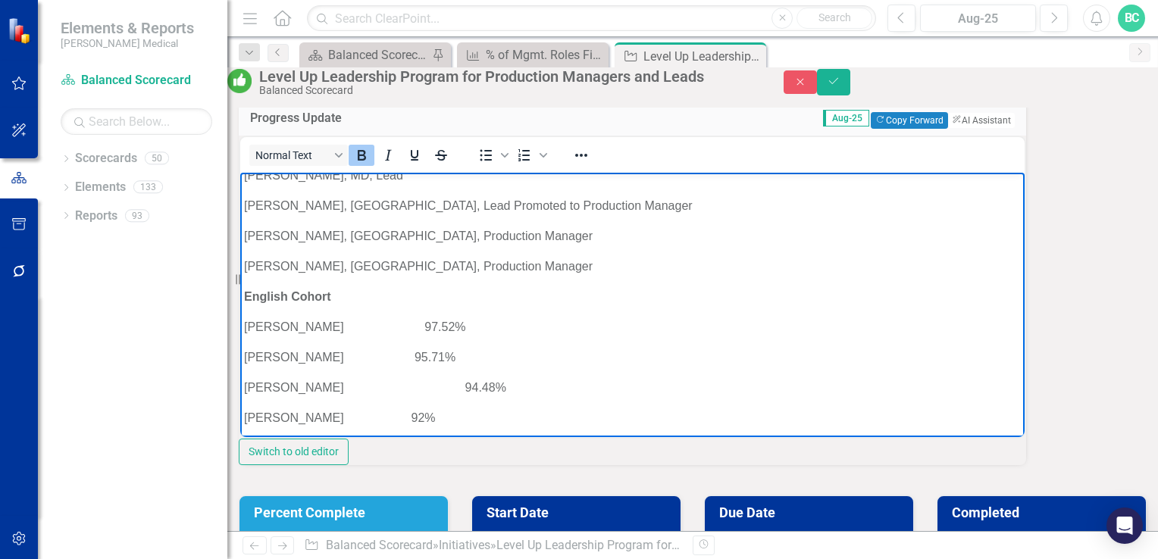
click at [483, 246] on p "[PERSON_NAME], [GEOGRAPHIC_DATA], Production Manager" at bounding box center [632, 236] width 777 height 18
click at [579, 215] on p "[PERSON_NAME], [GEOGRAPHIC_DATA], Lead Promoted to Production Manager" at bounding box center [632, 206] width 777 height 18
click at [603, 215] on p "[PERSON_NAME], [GEOGRAPHIC_DATA], Lead Promoted to Production Manager - 95.71%" at bounding box center [632, 206] width 777 height 18
click at [512, 243] on span "[PERSON_NAME], [GEOGRAPHIC_DATA], Production Manager - 97.52%" at bounding box center [444, 236] width 400 height 13
click at [468, 276] on p "[PERSON_NAME], [GEOGRAPHIC_DATA], Production Manager" at bounding box center [632, 267] width 777 height 18
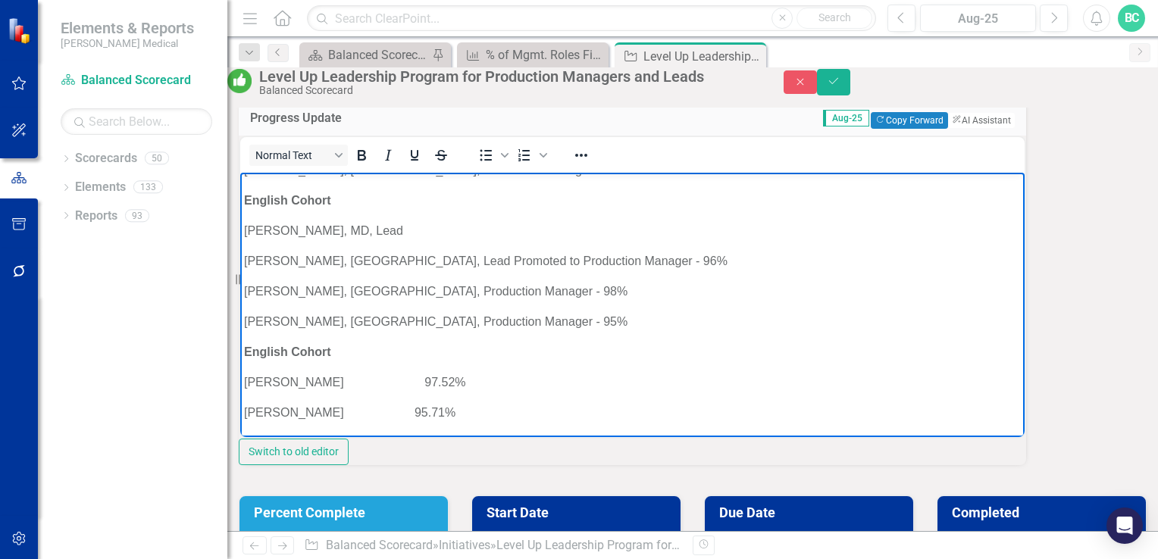
scroll to position [170, 0]
click at [415, 237] on p "[PERSON_NAME], MD, Lead" at bounding box center [632, 228] width 777 height 18
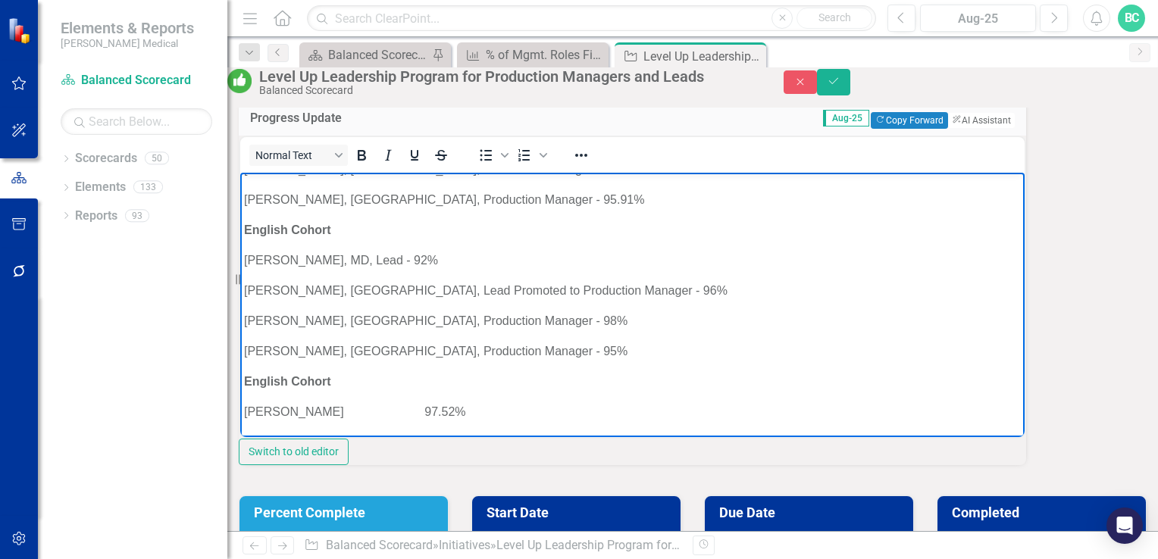
scroll to position [123, 0]
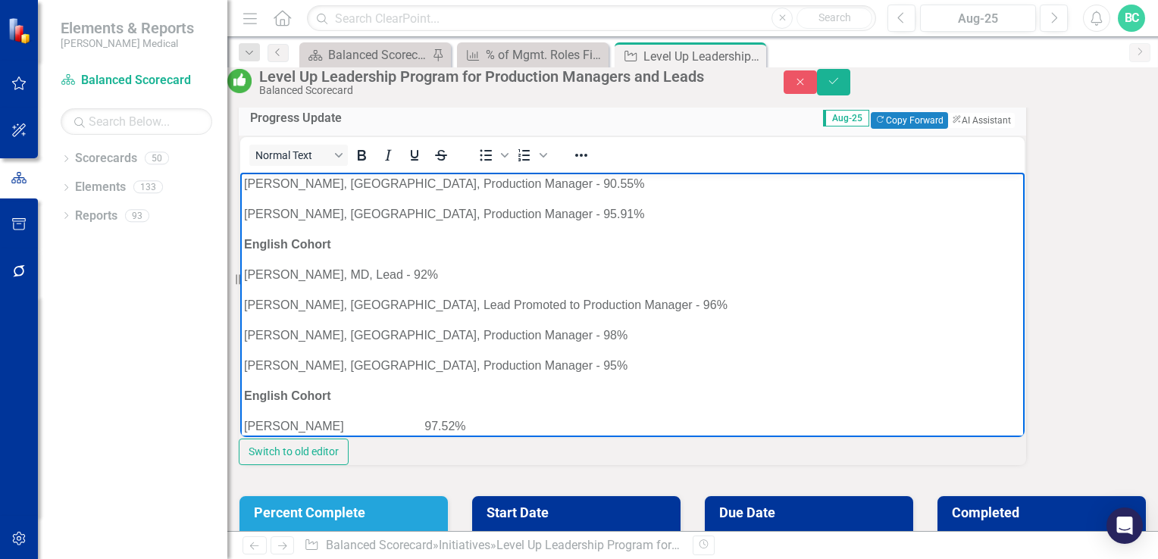
click at [515, 224] on p "[PERSON_NAME], [GEOGRAPHIC_DATA], Production Manager - 95.91%" at bounding box center [632, 214] width 777 height 18
click at [477, 193] on p "[PERSON_NAME], [GEOGRAPHIC_DATA], Production Manager - 90.55%" at bounding box center [632, 184] width 777 height 18
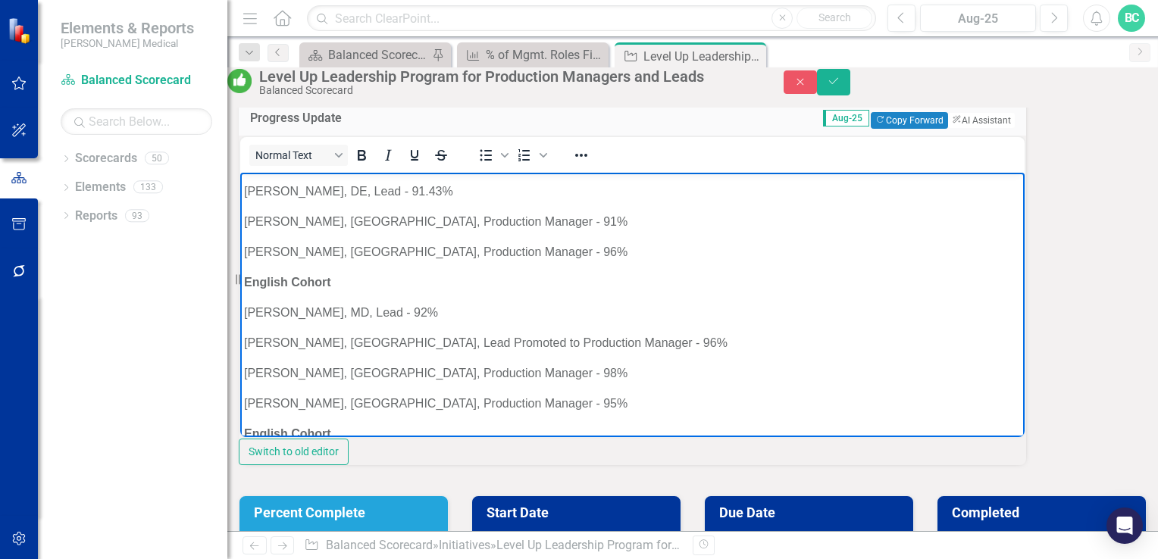
scroll to position [55, 0]
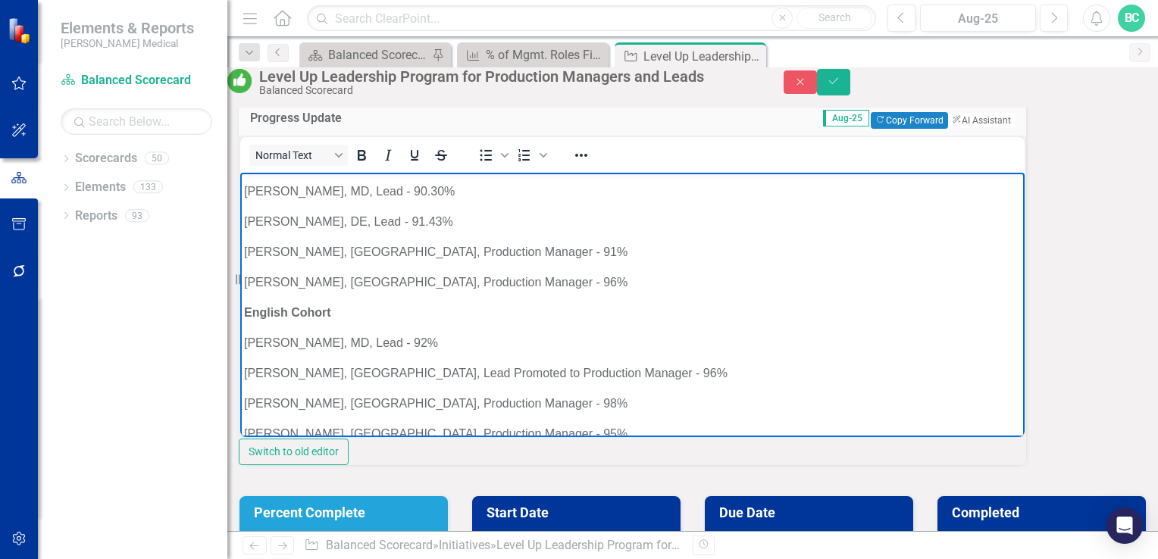
click at [427, 231] on p "[PERSON_NAME], DE, Lead - 91.43%" at bounding box center [632, 222] width 777 height 18
click at [424, 201] on p "[PERSON_NAME], MD, Lead - 90.30%" at bounding box center [632, 192] width 777 height 18
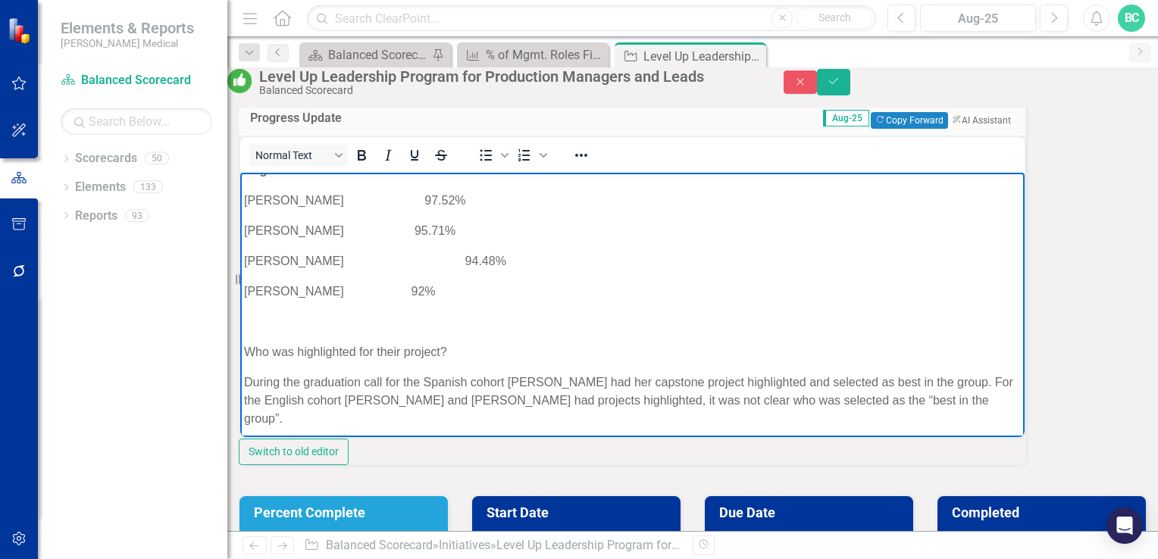
scroll to position [357, 0]
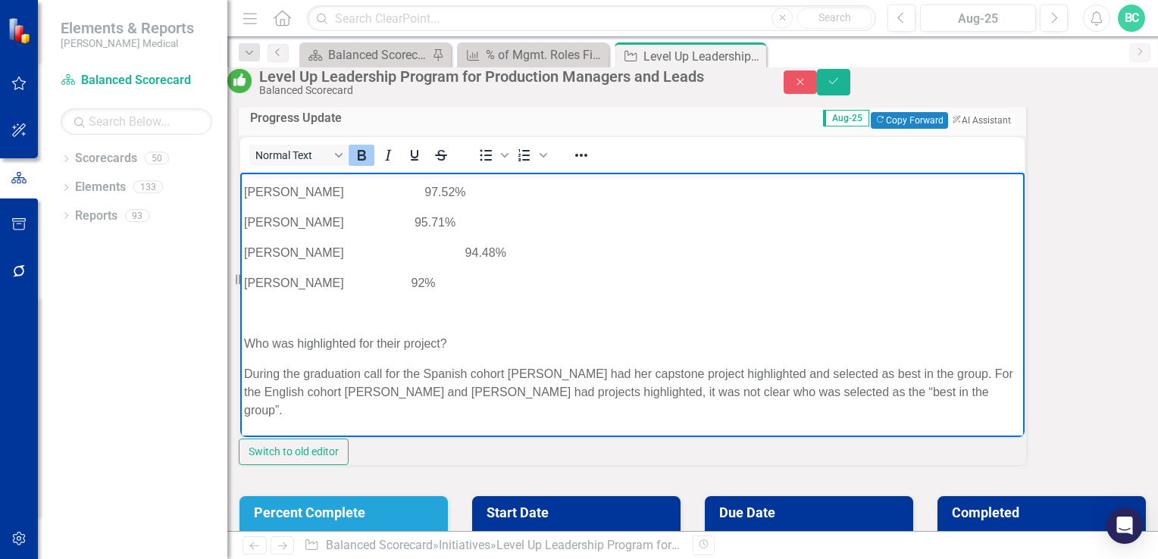
drag, startPoint x: 465, startPoint y: 310, endPoint x: 505, endPoint y: 408, distance: 105.7
click at [240, 186] on html "8 program participants across all 5 division locations completed the LevelUP pr…" at bounding box center [632, 253] width 784 height 875
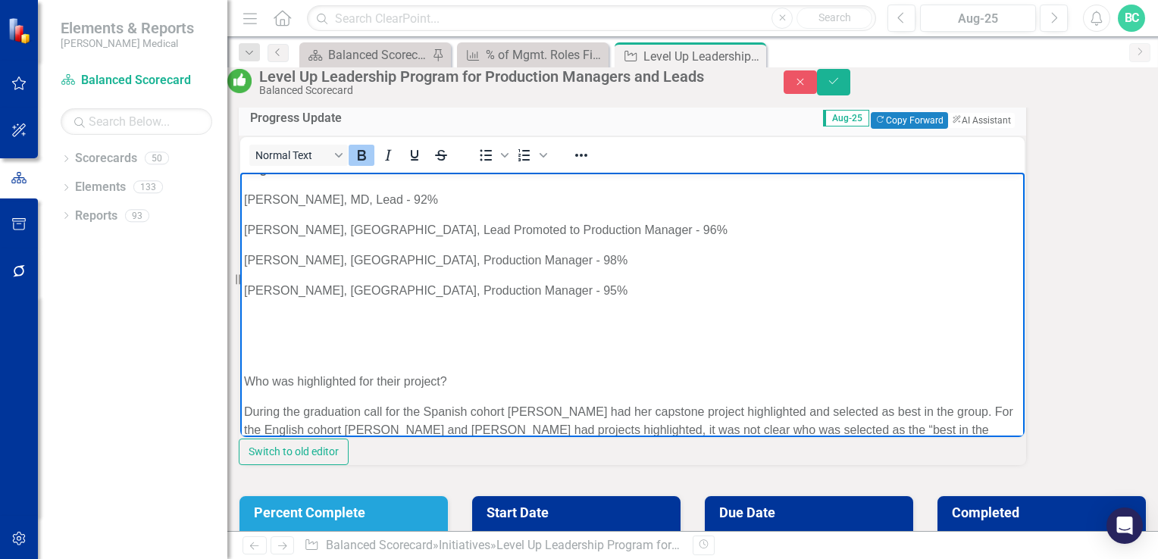
scroll to position [200, 0]
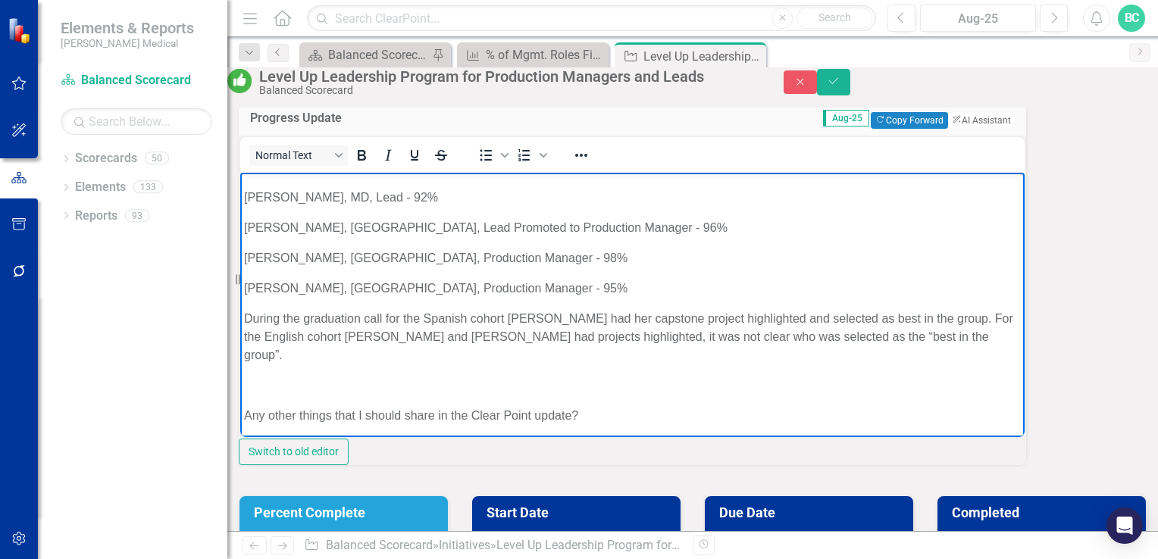
click at [518, 365] on p "During the graduation call for the Spanish cohort [PERSON_NAME] had her capston…" at bounding box center [632, 337] width 777 height 55
click at [279, 365] on p "During the graduation call for the Spanish cohort [PERSON_NAME] had her capston…" at bounding box center [632, 337] width 777 height 55
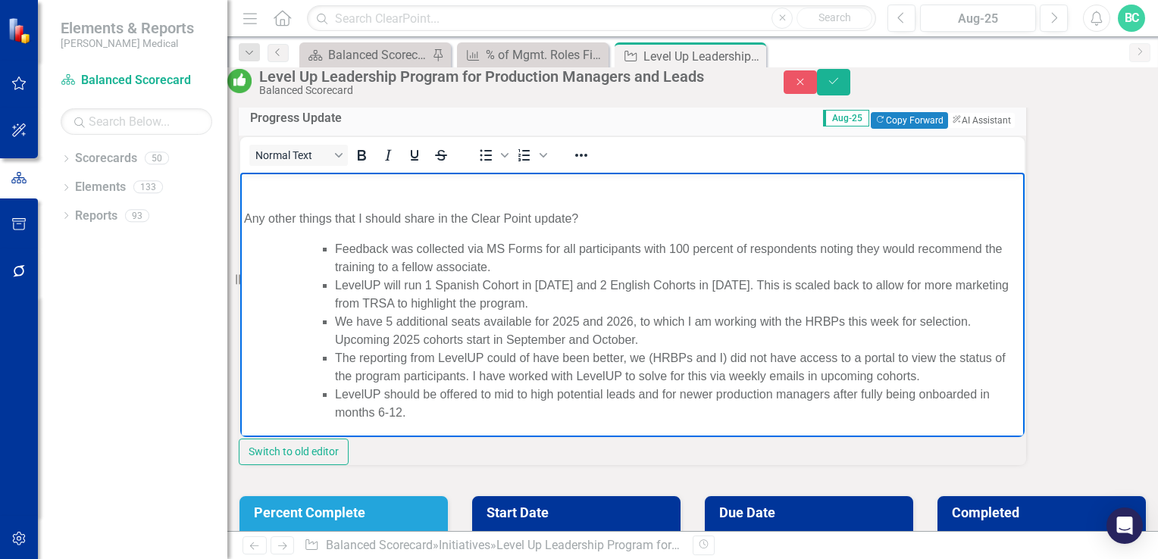
scroll to position [384, 0]
drag, startPoint x: 578, startPoint y: 271, endPoint x: 246, endPoint y: 271, distance: 332.7
click at [246, 227] on p "Any other things that I should share in the Clear Point update?" at bounding box center [632, 218] width 777 height 18
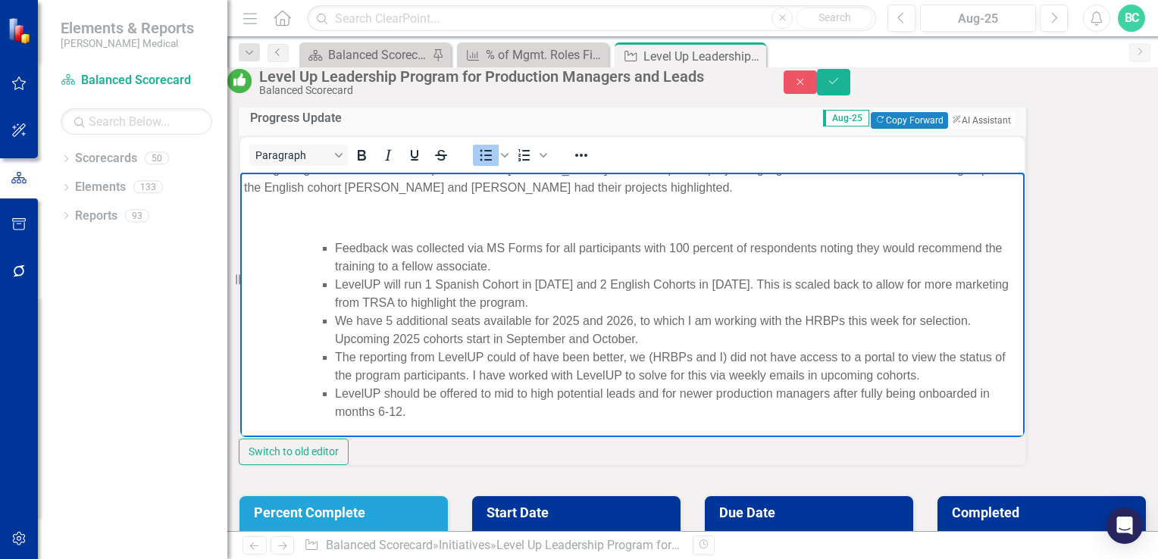
click at [318, 271] on ul "Feedback was collected via MS Forms for all participants with 100 percent of re…" at bounding box center [663, 331] width 716 height 182
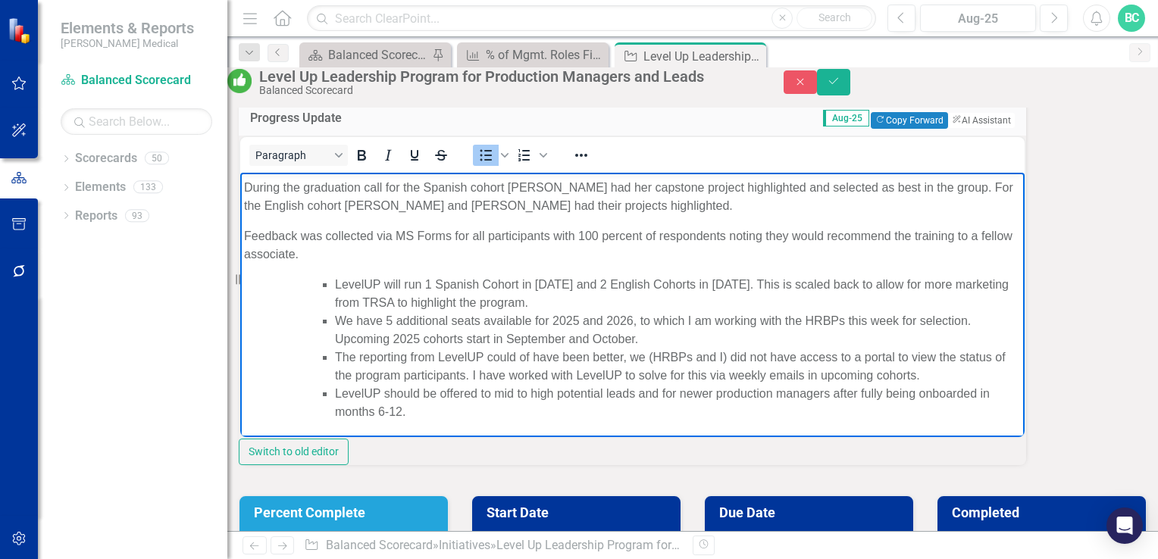
click at [248, 307] on ul "LevelUP will run 1 Spanish Cohort in [DATE] and 2 English Cohorts in [DATE]. Th…" at bounding box center [632, 349] width 777 height 146
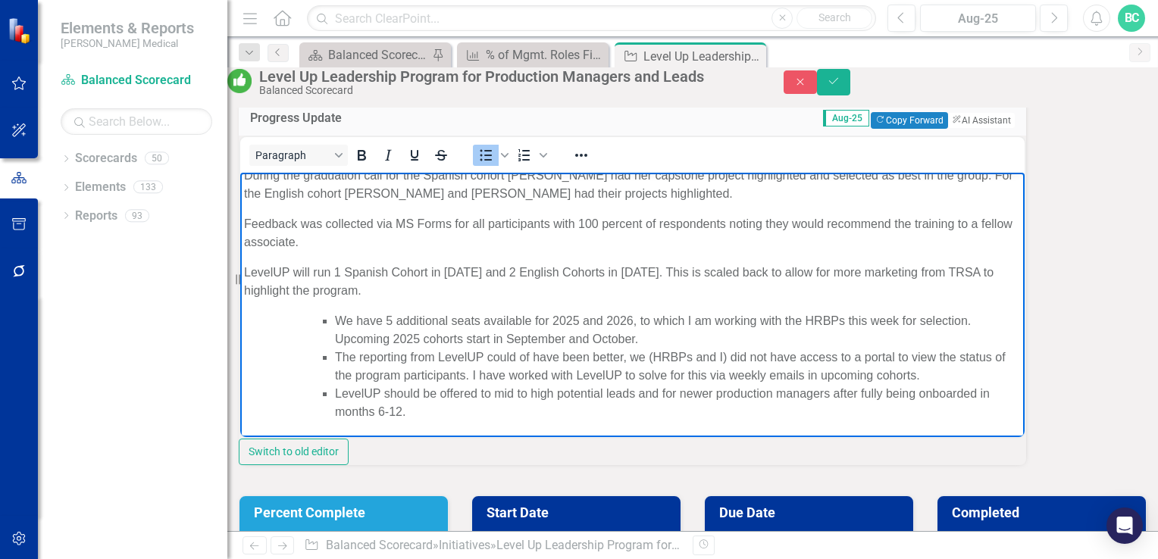
click at [337, 349] on li "We have 5 additional seats available for 2025 and 2026, to which I am working w…" at bounding box center [678, 330] width 686 height 36
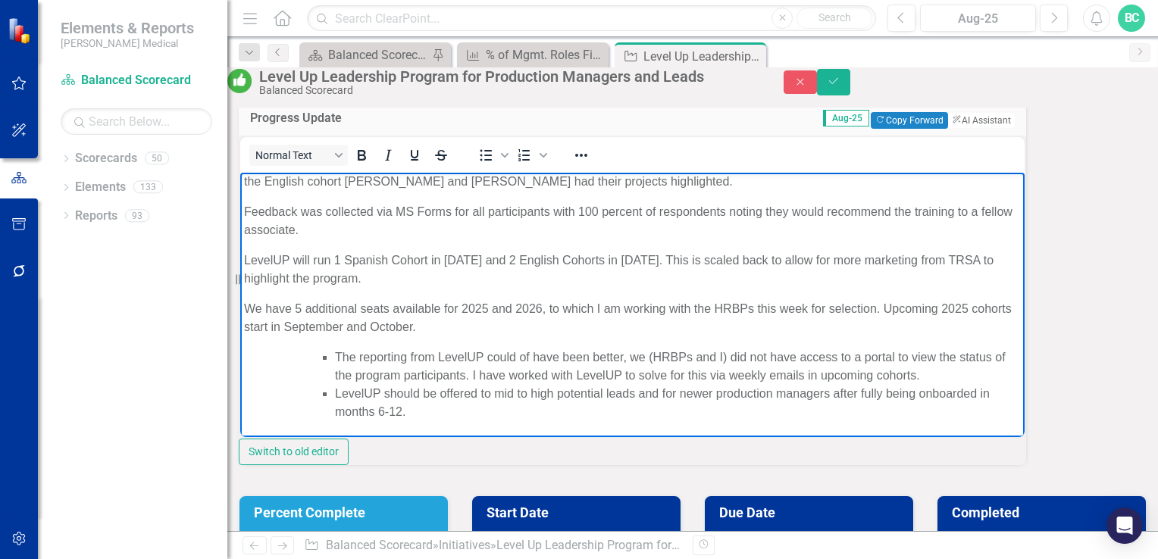
scroll to position [493, 0]
click at [337, 349] on li "The reporting from LevelUP could of have been better, we (HRBPs and I) did not …" at bounding box center [678, 367] width 686 height 36
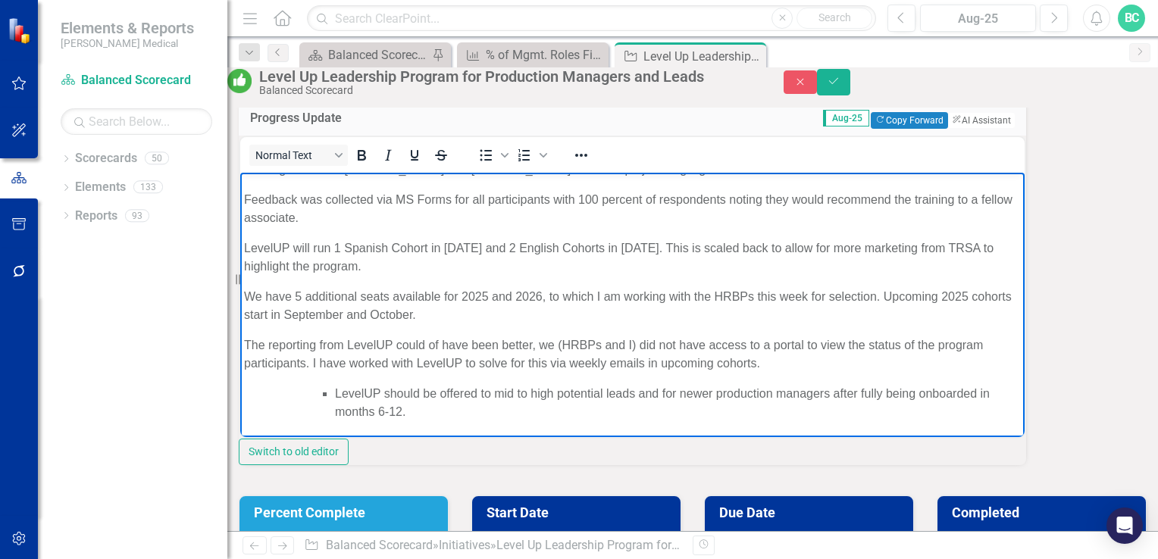
scroll to position [531, 0]
click at [333, 385] on ul "LevelUP should be offered to mid to high potential leads and for newer producti…" at bounding box center [663, 403] width 716 height 36
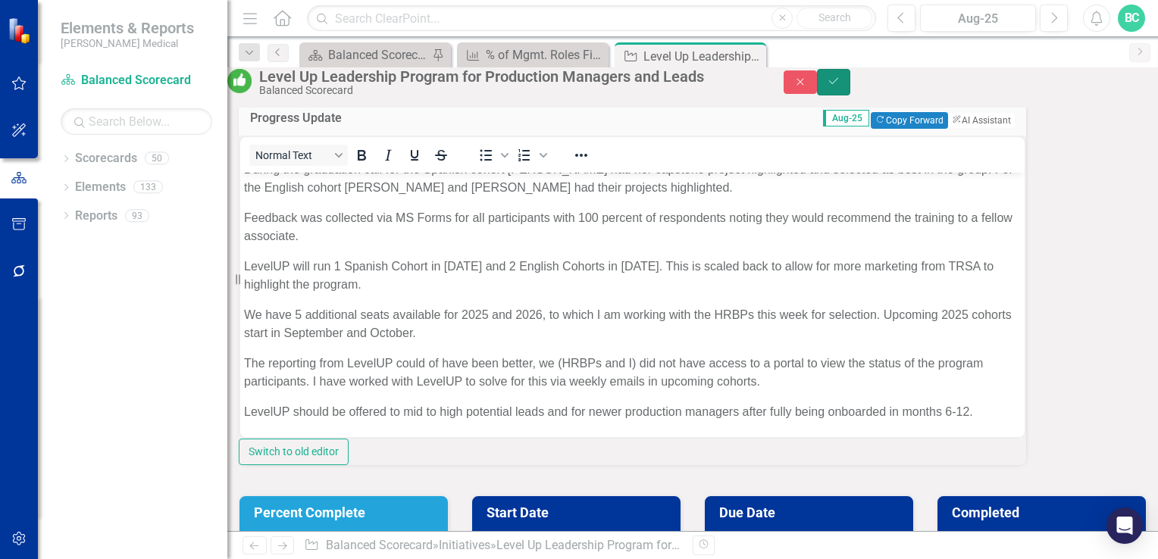
click at [850, 95] on button "Save" at bounding box center [833, 82] width 33 height 27
